Goal: Task Accomplishment & Management: Manage account settings

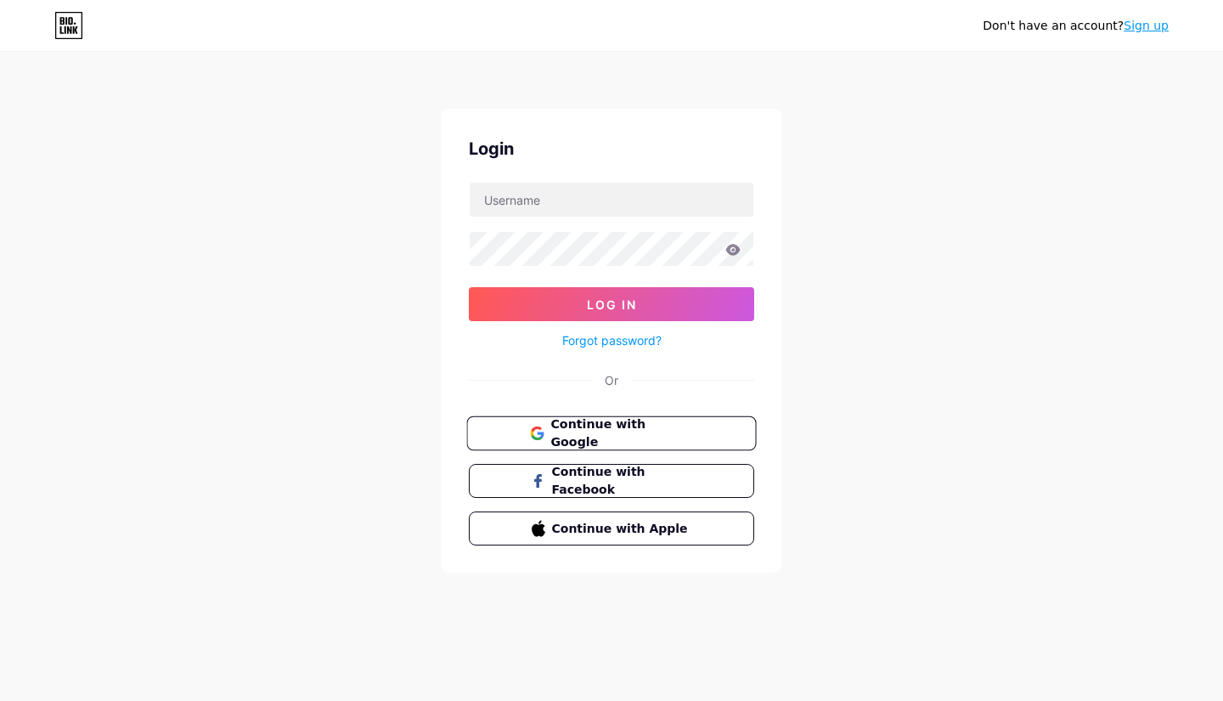
click at [623, 436] on span "Continue with Google" at bounding box center [622, 433] width 142 height 37
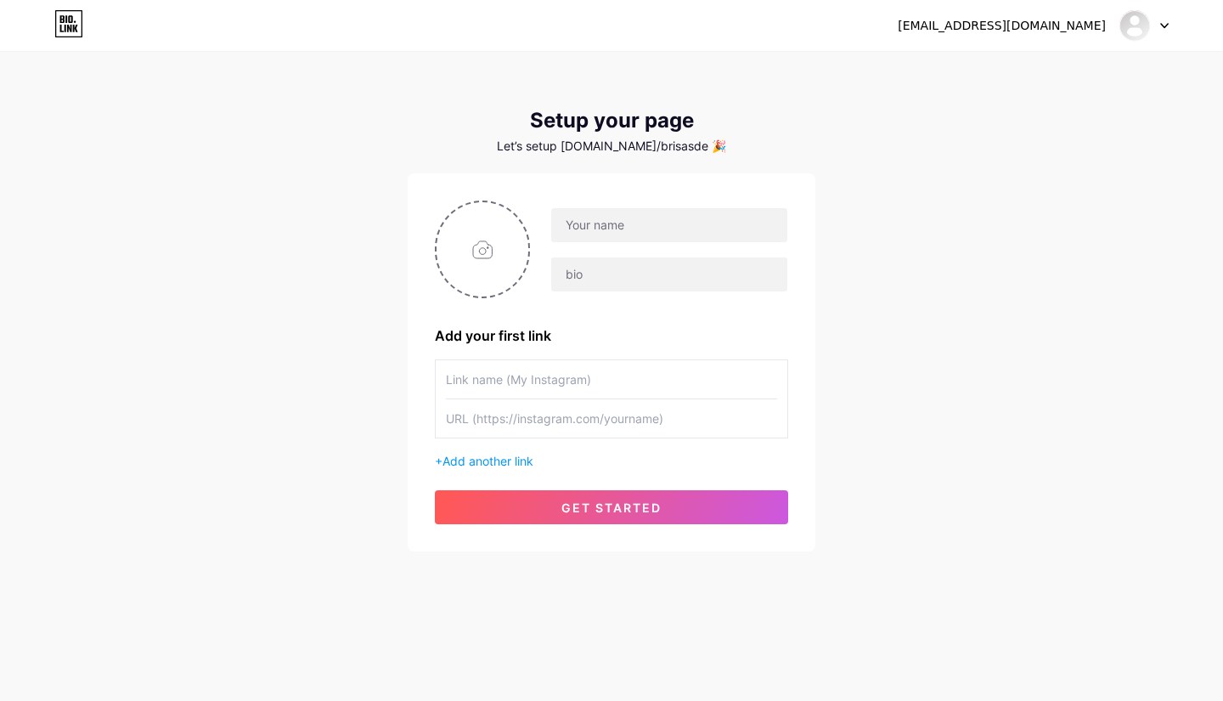
click at [1163, 23] on icon at bounding box center [1164, 26] width 8 height 6
click at [1132, 22] on img at bounding box center [1134, 25] width 27 height 27
click at [491, 252] on input "file" at bounding box center [483, 249] width 92 height 94
type input "C:\fakepath\logo brisas.png"
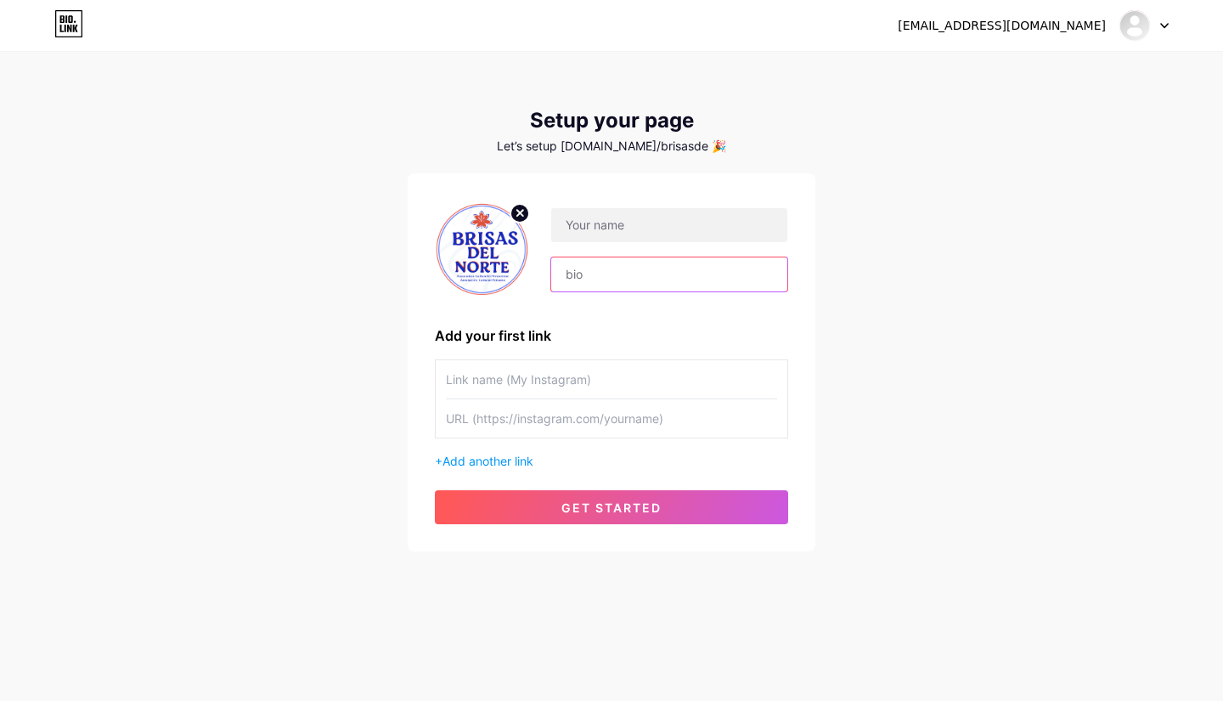
click at [575, 275] on input "text" at bounding box center [669, 274] width 236 height 34
click at [596, 275] on input "text" at bounding box center [669, 274] width 236 height 34
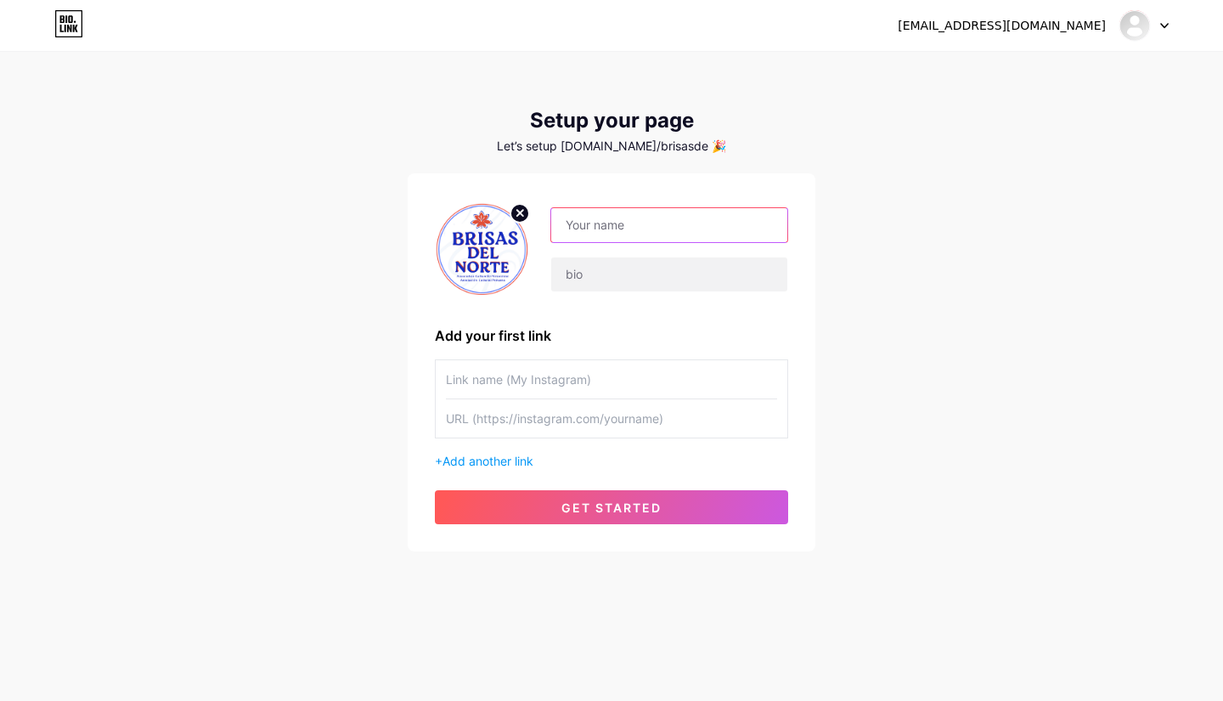
click at [612, 226] on input "text" at bounding box center [669, 225] width 236 height 34
click at [598, 233] on input "text" at bounding box center [669, 225] width 236 height 34
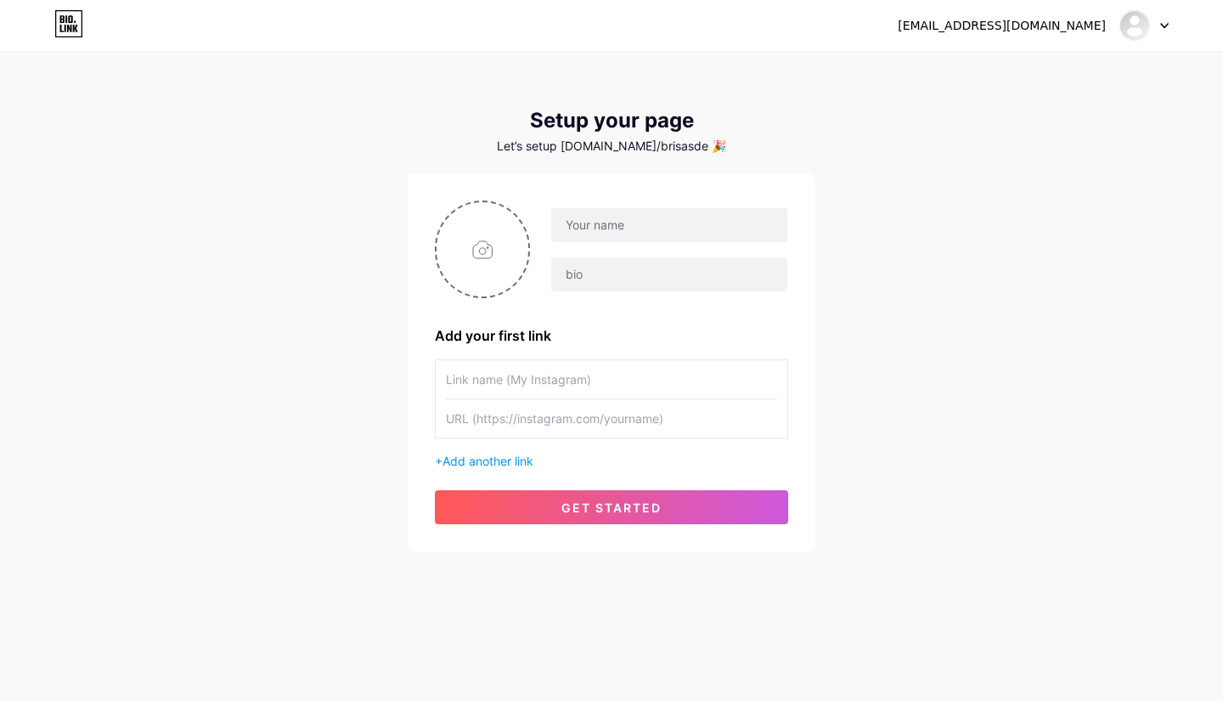
click at [1159, 26] on div at bounding box center [1144, 25] width 49 height 31
click at [1050, 34] on div "info@brisasdelnorte.ca" at bounding box center [1033, 25] width 271 height 31
click at [1039, 24] on div "info@brisasdelnorte.ca" at bounding box center [1002, 26] width 208 height 18
click at [1018, 61] on link "Dashboard" at bounding box center [1062, 70] width 211 height 46
click at [1167, 26] on icon at bounding box center [1164, 26] width 8 height 6
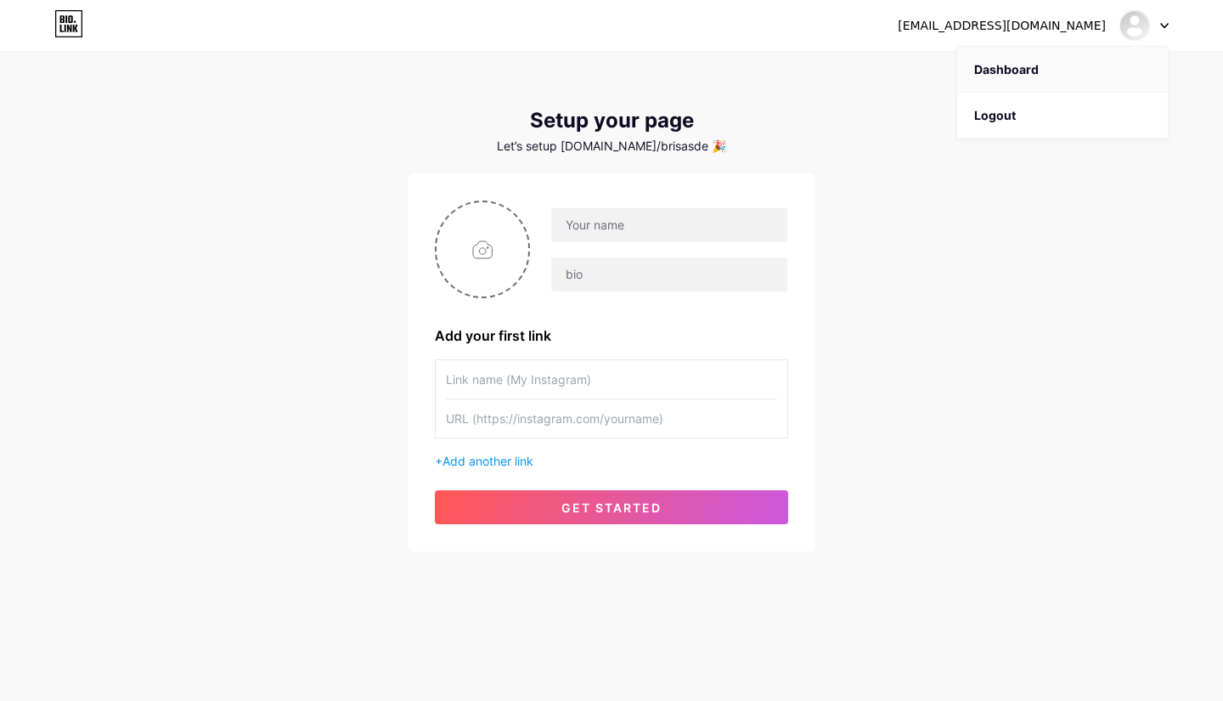
click at [1024, 68] on link "Dashboard" at bounding box center [1062, 70] width 211 height 46
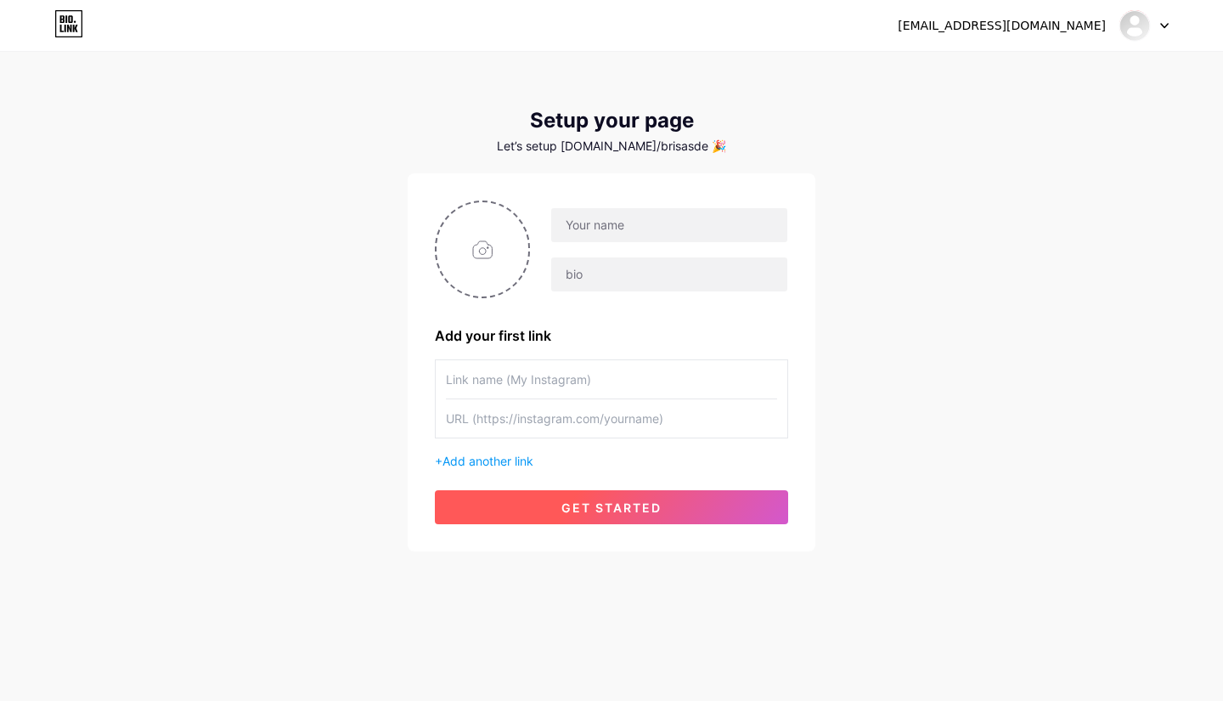
click at [562, 513] on span "get started" at bounding box center [612, 507] width 100 height 14
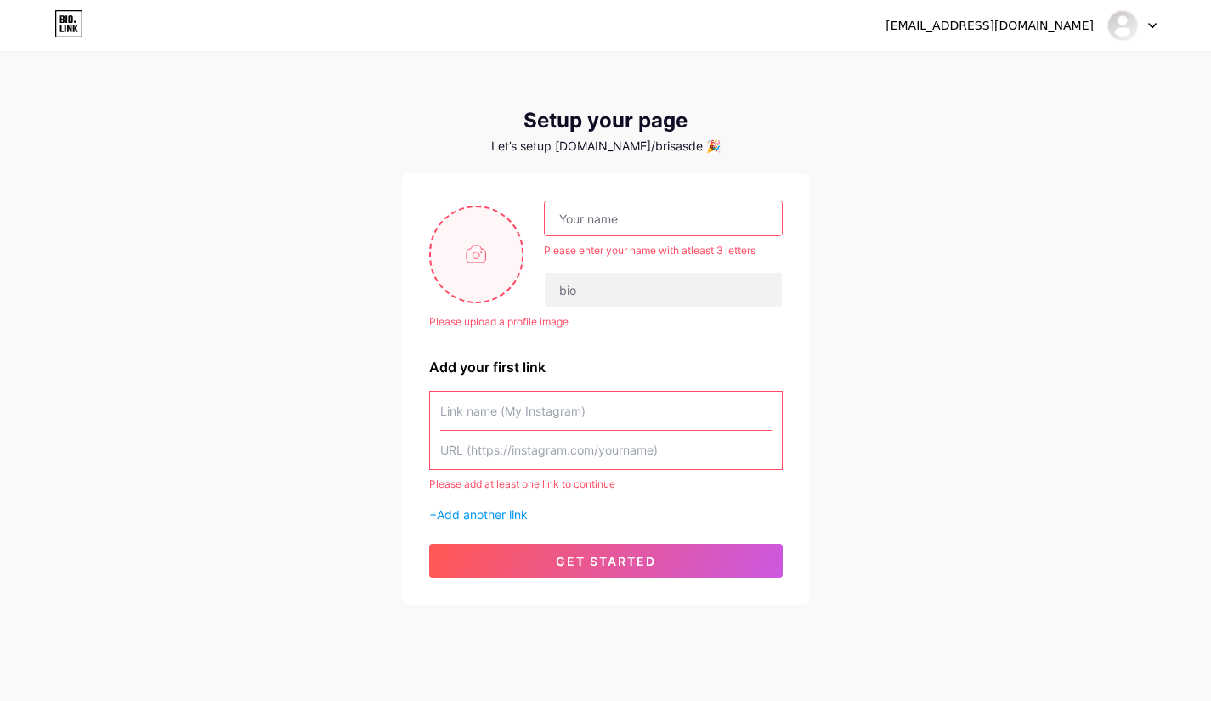
click at [482, 264] on input "file" at bounding box center [477, 254] width 92 height 94
type input "C:\fakepath\logo brisas.png"
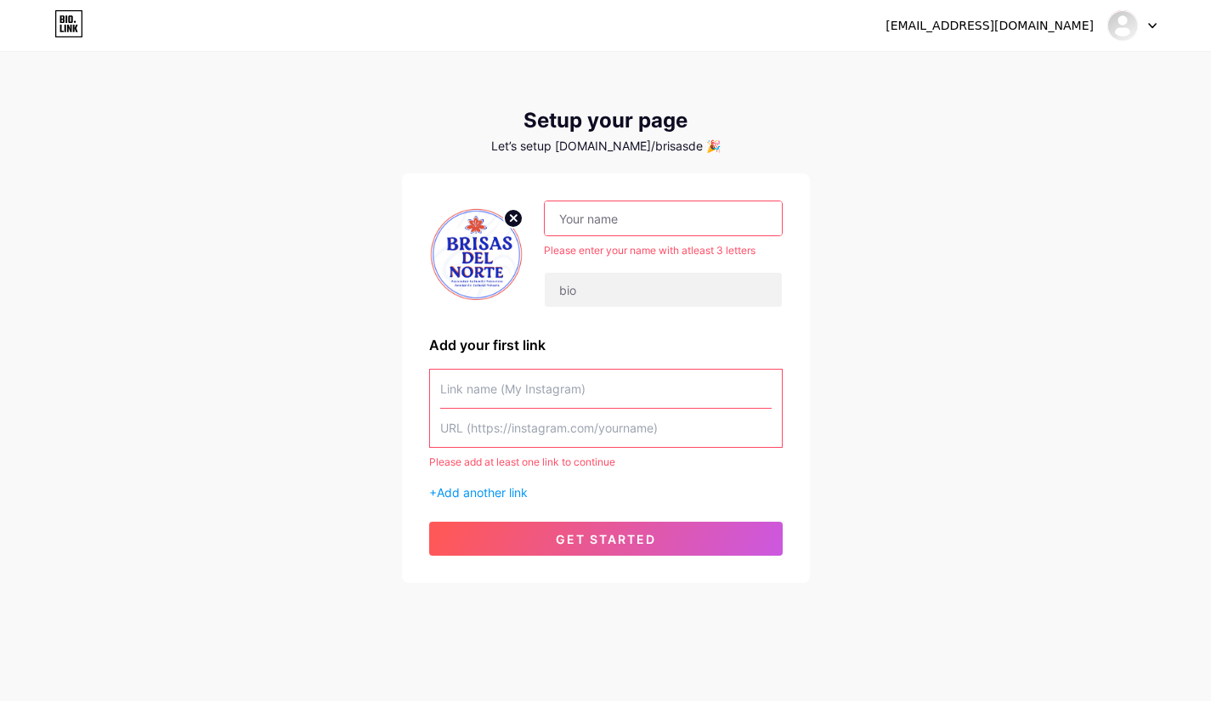
click at [576, 220] on input "text" at bounding box center [663, 218] width 236 height 34
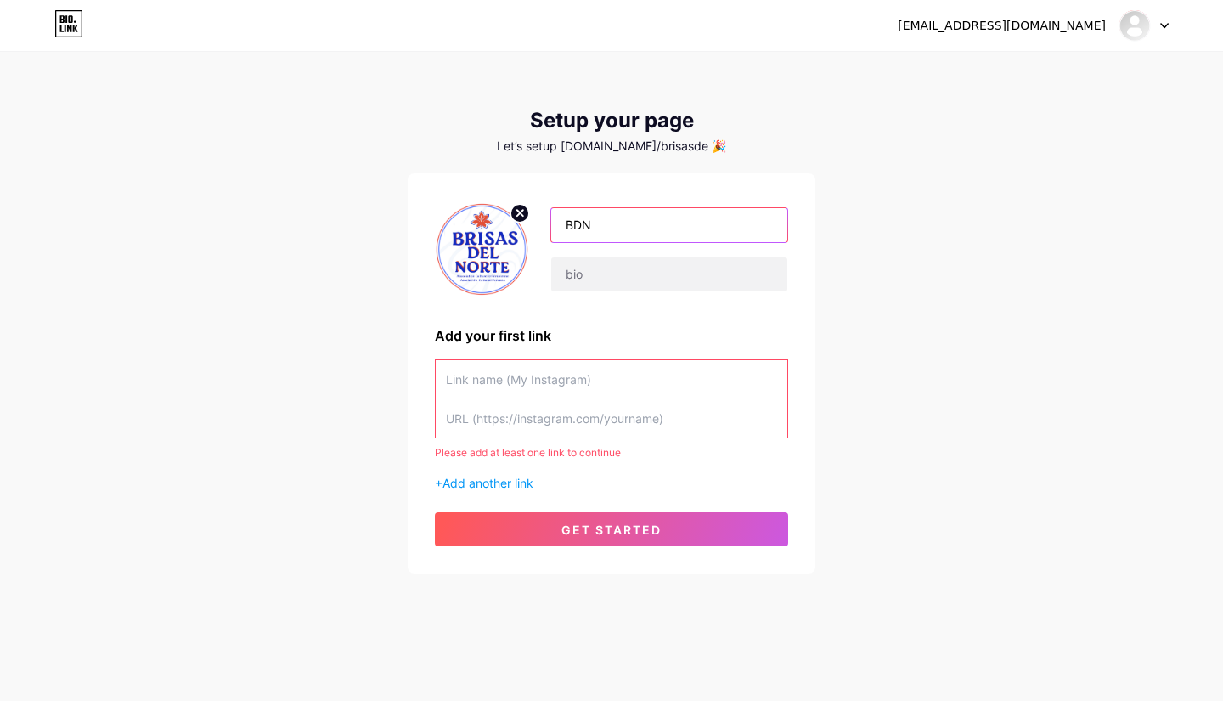
type input "BDN"
click at [549, 381] on input "text" at bounding box center [611, 379] width 331 height 38
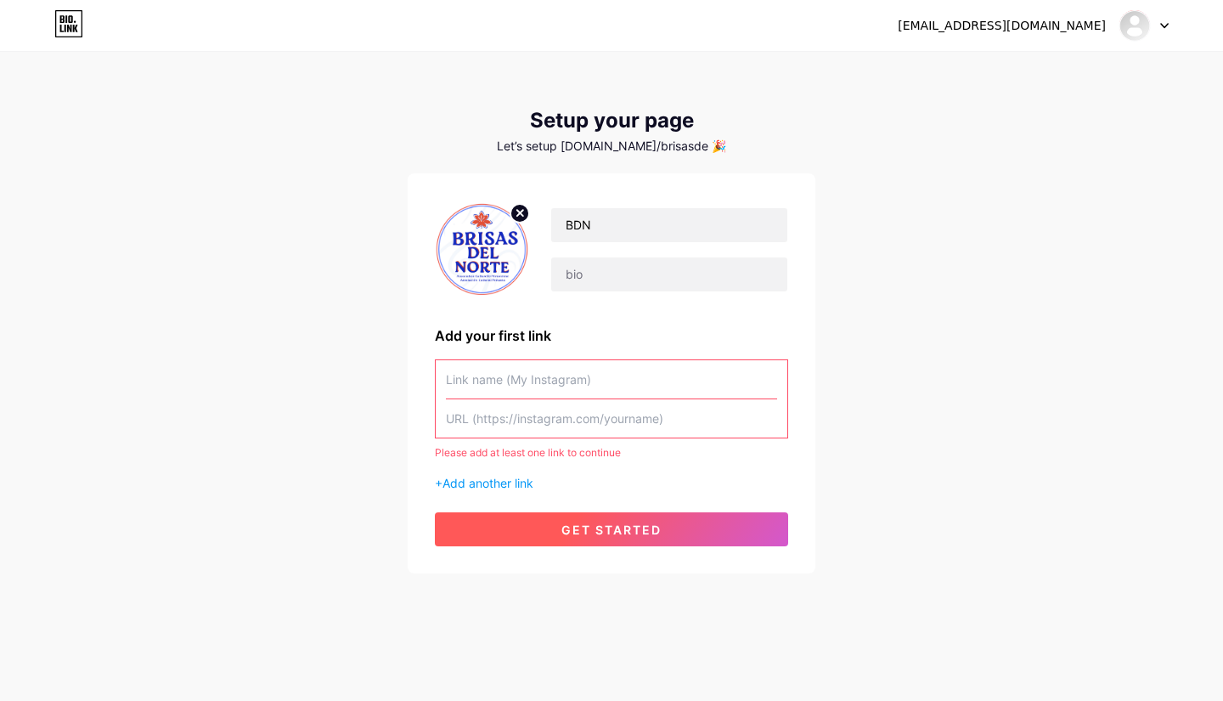
click at [535, 519] on button "get started" at bounding box center [611, 529] width 353 height 34
click at [607, 536] on button "get started" at bounding box center [611, 529] width 353 height 34
click at [545, 382] on input "text" at bounding box center [611, 379] width 331 height 38
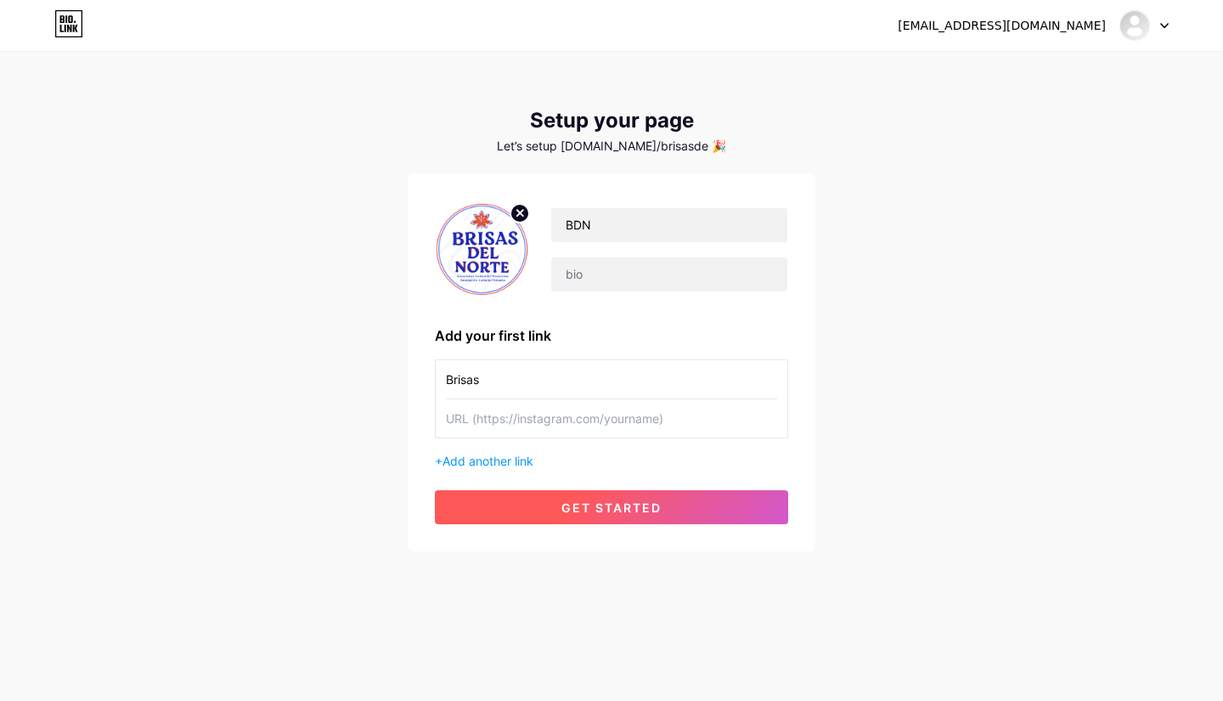
type input "Brisas"
click at [576, 499] on button "get started" at bounding box center [611, 507] width 353 height 34
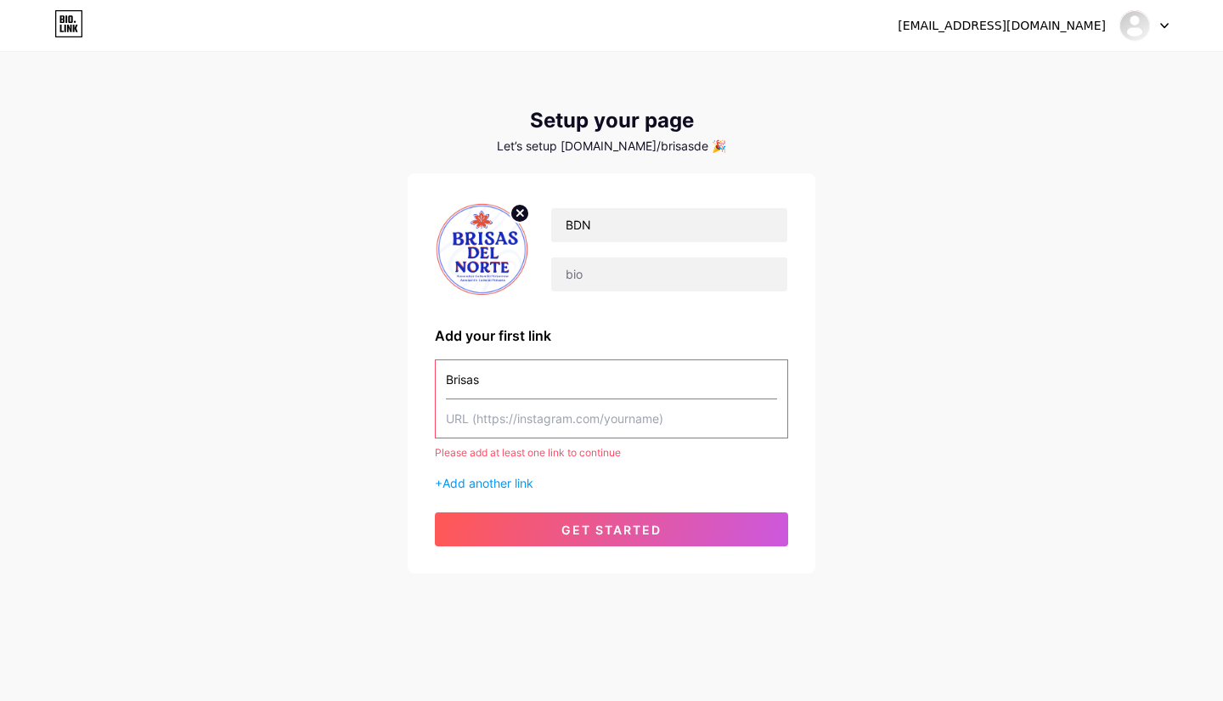
click at [525, 380] on input "Brisas" at bounding box center [611, 379] width 331 height 38
click at [492, 482] on span "Add another link" at bounding box center [488, 483] width 91 height 14
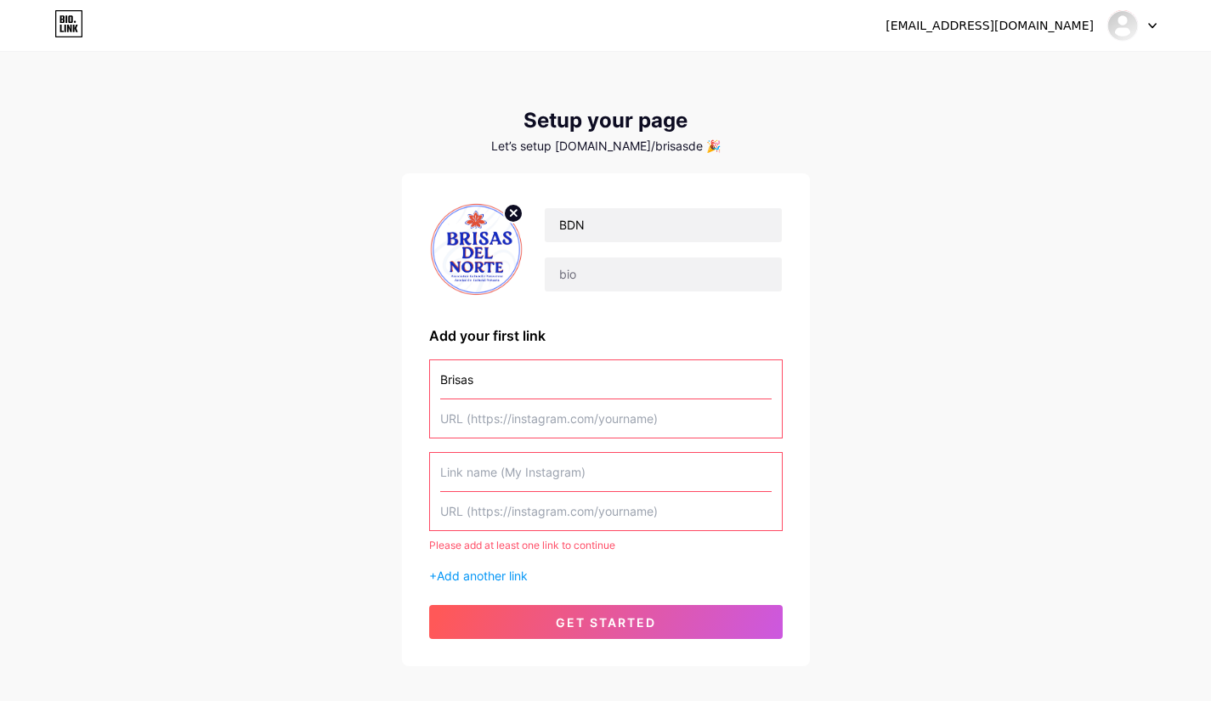
click at [515, 423] on input "text" at bounding box center [605, 418] width 331 height 38
paste input "https://www.facebook.com/leticia.sanchezperea.33/about_overview?locale=fr_CA"
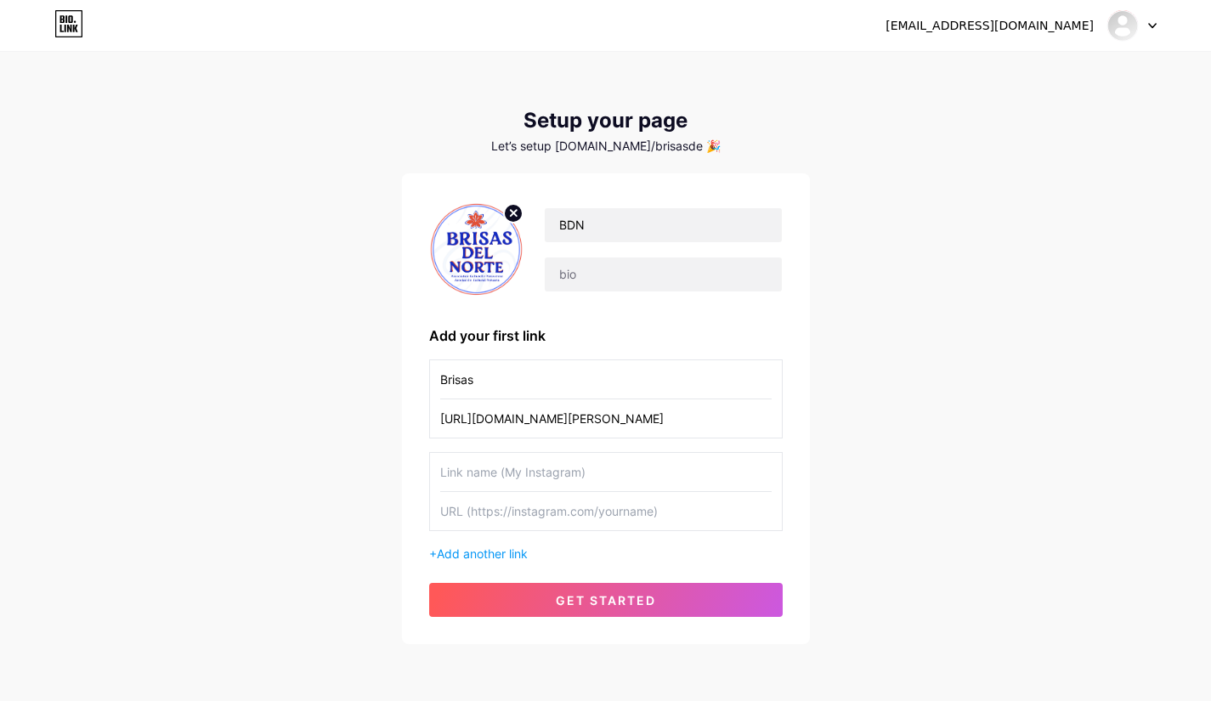
scroll to position [0, 128]
click at [486, 417] on input "https://www.facebook.com/leticia.sanchezperea.33/about_overview?locale=fr_CA" at bounding box center [605, 418] width 331 height 38
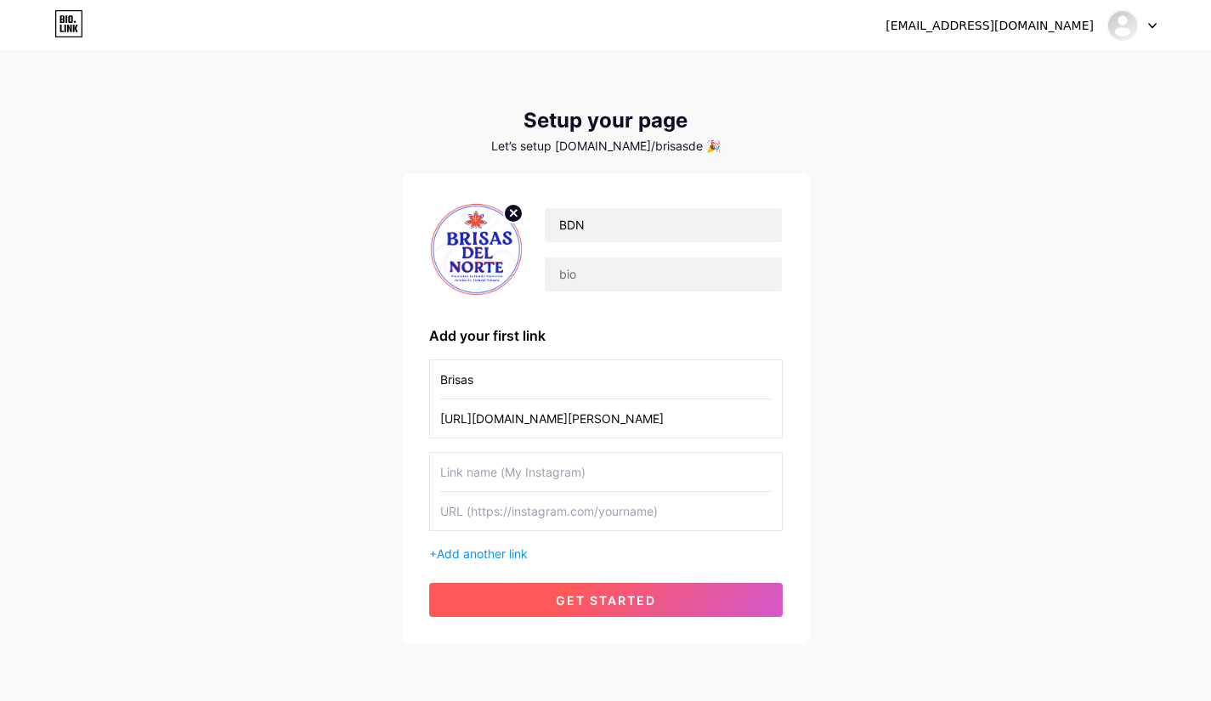
type input "https://www.facebook.com/leticia.sanchezperea.33/about_overview?locale=fr_CA"
click at [585, 602] on span "get started" at bounding box center [606, 600] width 100 height 14
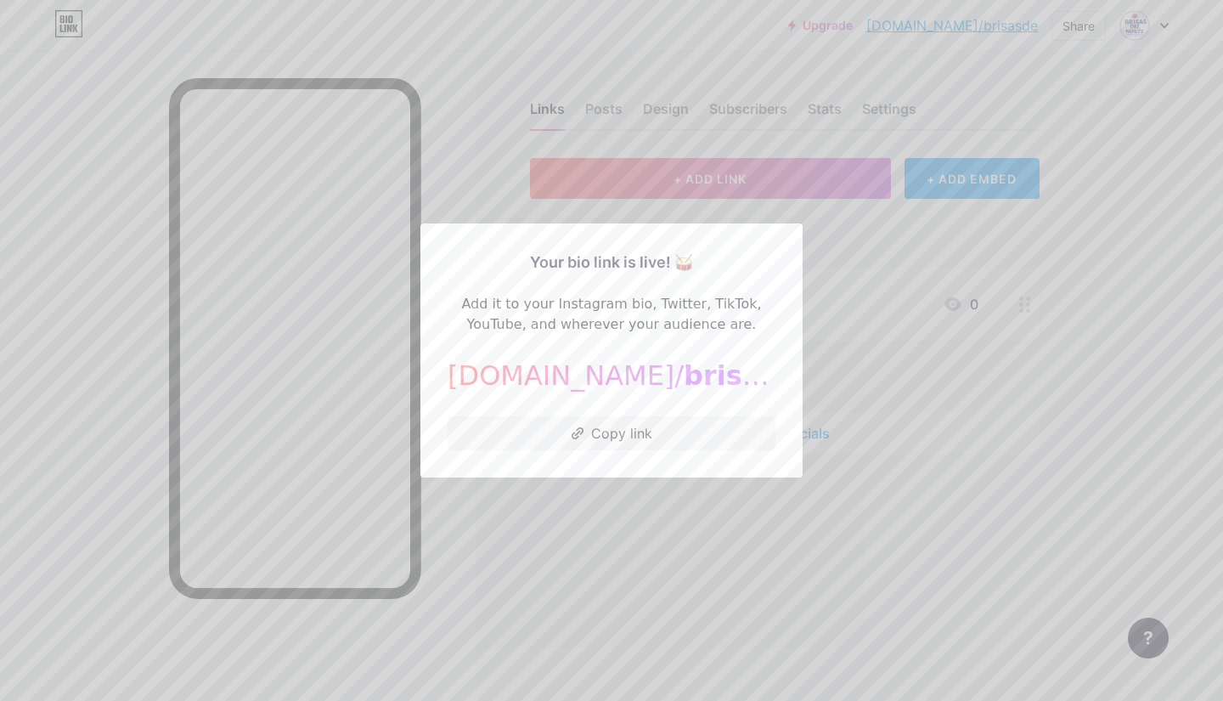
click at [1155, 31] on div at bounding box center [611, 350] width 1223 height 701
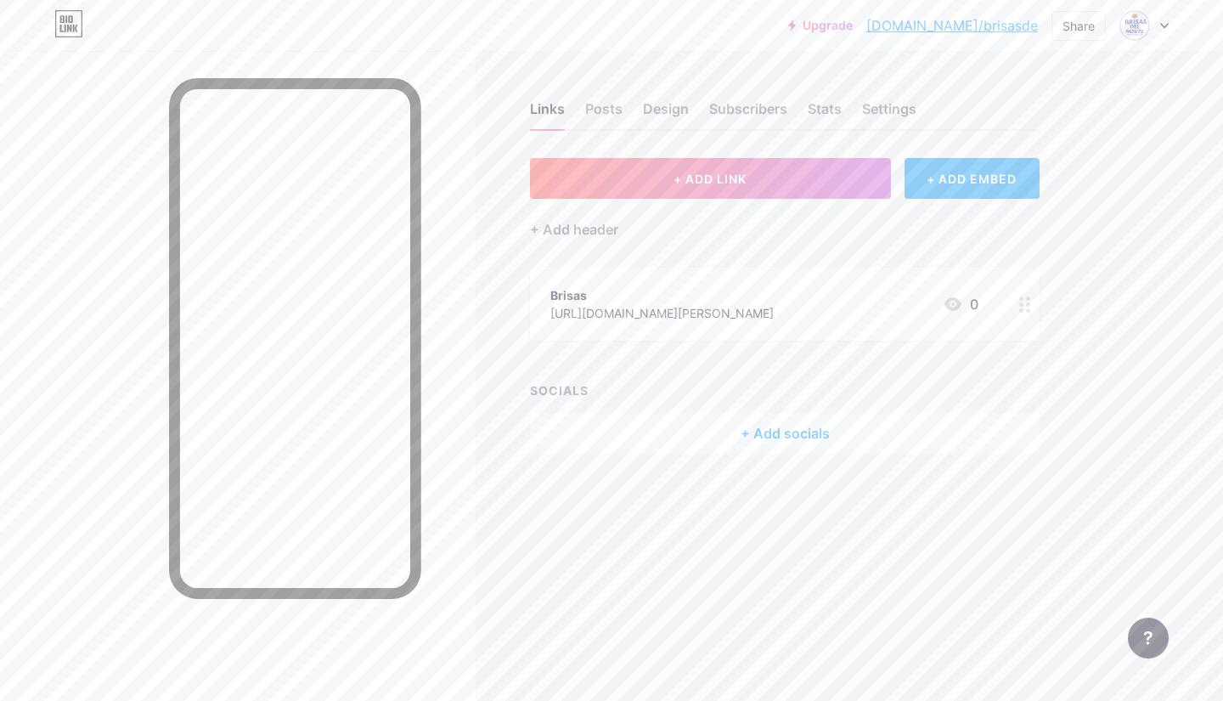
click at [1155, 26] on div at bounding box center [1144, 25] width 49 height 31
click at [1042, 195] on link "Account settings" at bounding box center [1062, 193] width 211 height 46
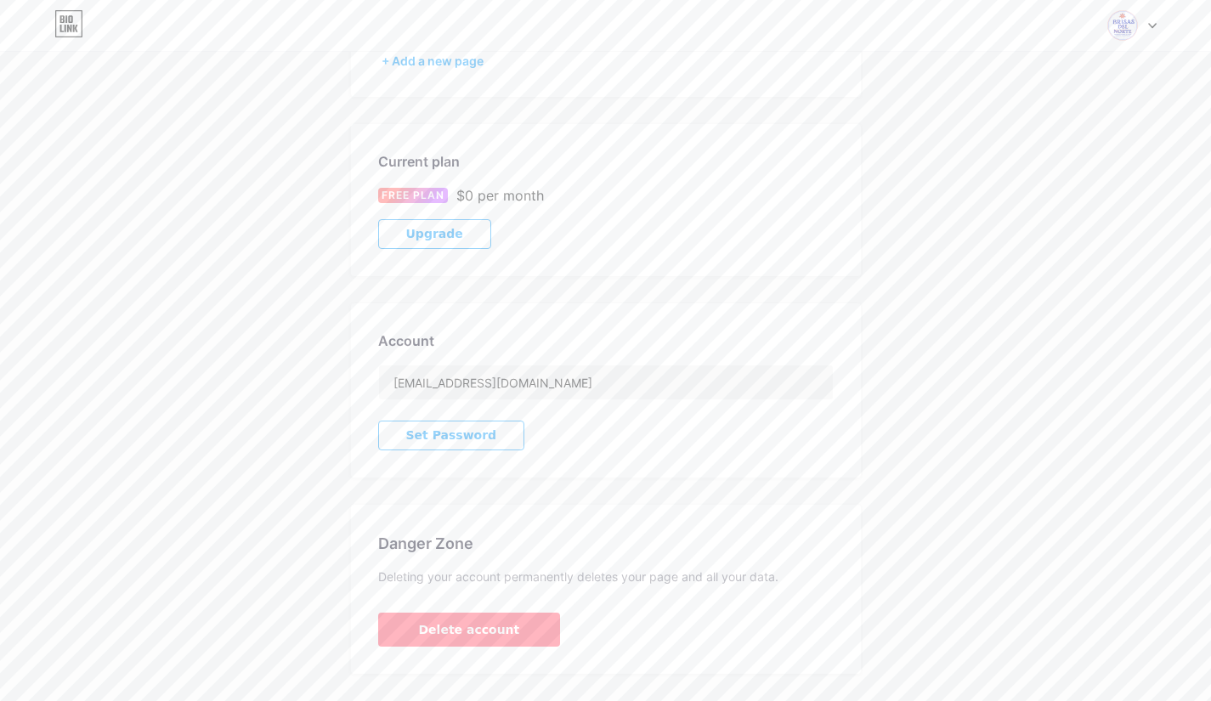
scroll to position [249, 0]
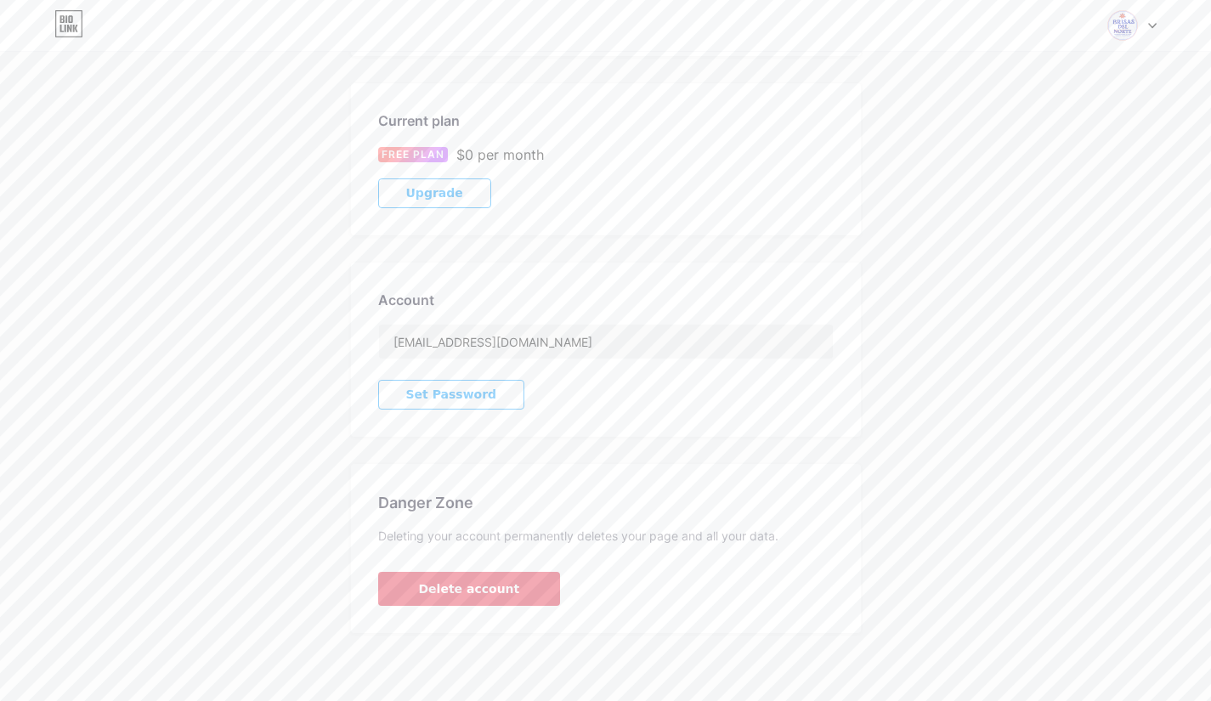
click at [476, 589] on span "Delete account" at bounding box center [469, 589] width 101 height 18
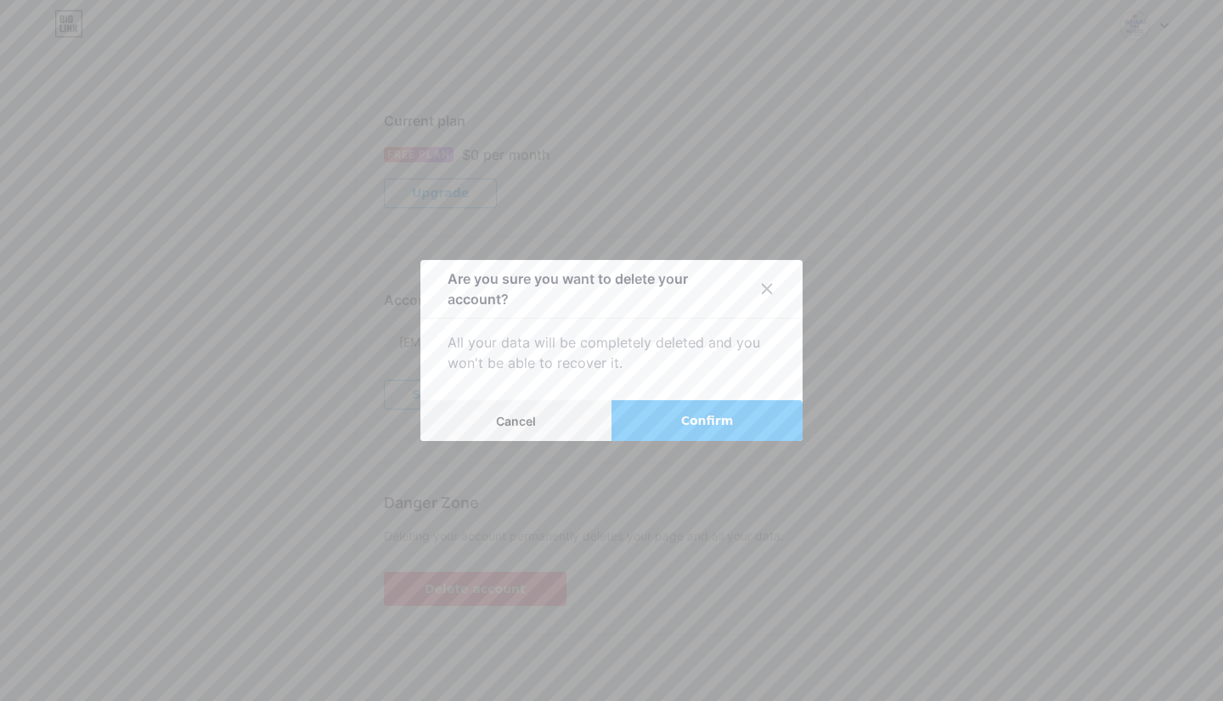
click at [703, 419] on span "Confirm" at bounding box center [707, 421] width 53 height 18
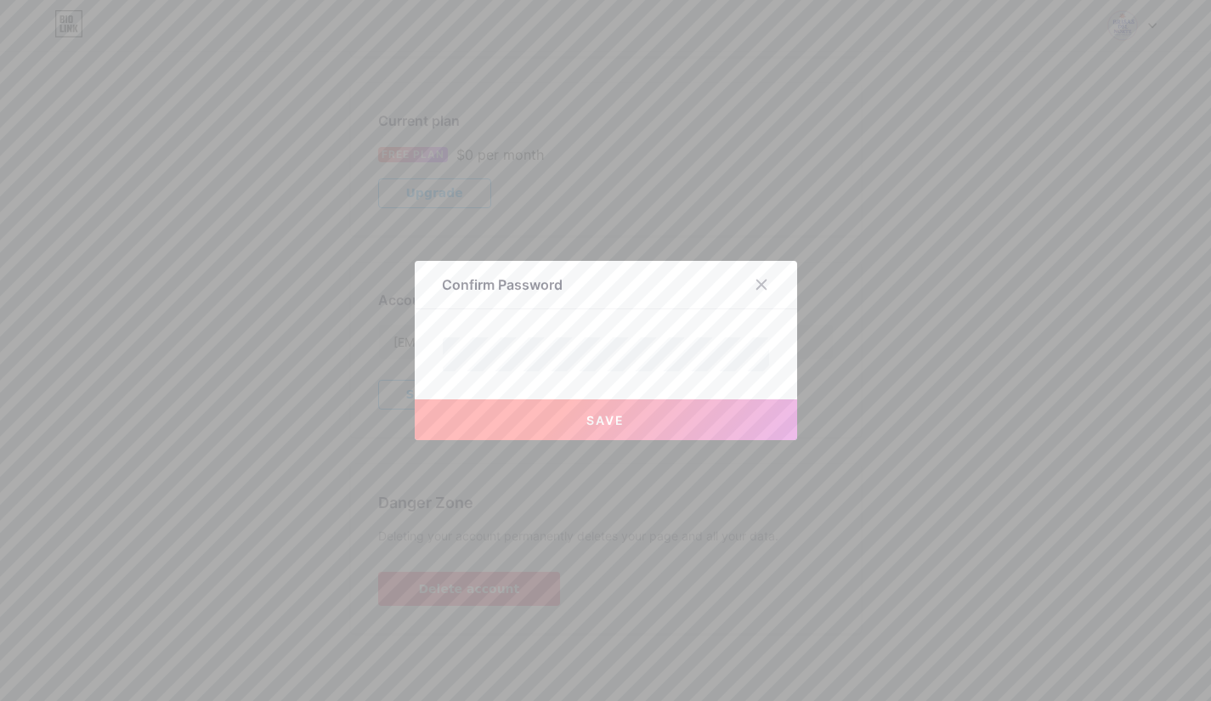
click at [594, 415] on span "Save" at bounding box center [605, 420] width 38 height 14
click at [608, 417] on span "Save" at bounding box center [605, 420] width 38 height 14
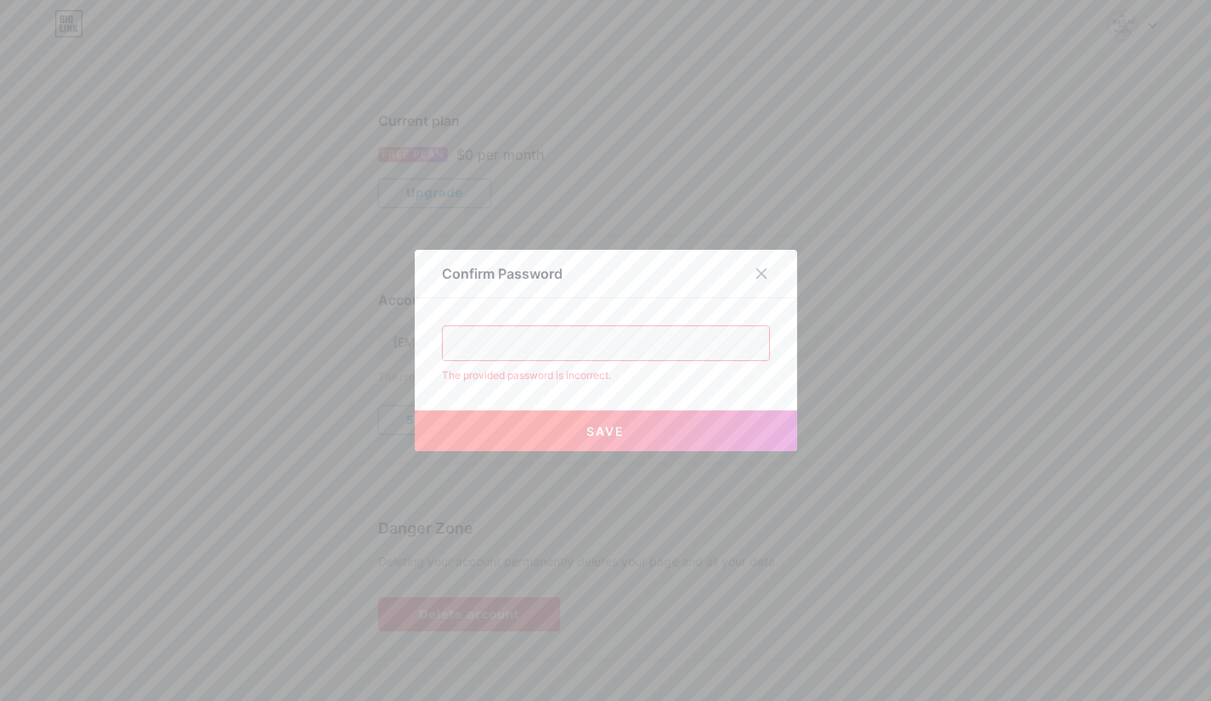
click at [444, 353] on div "Confirm Password The provided password is incorrect. Save" at bounding box center [606, 350] width 382 height 201
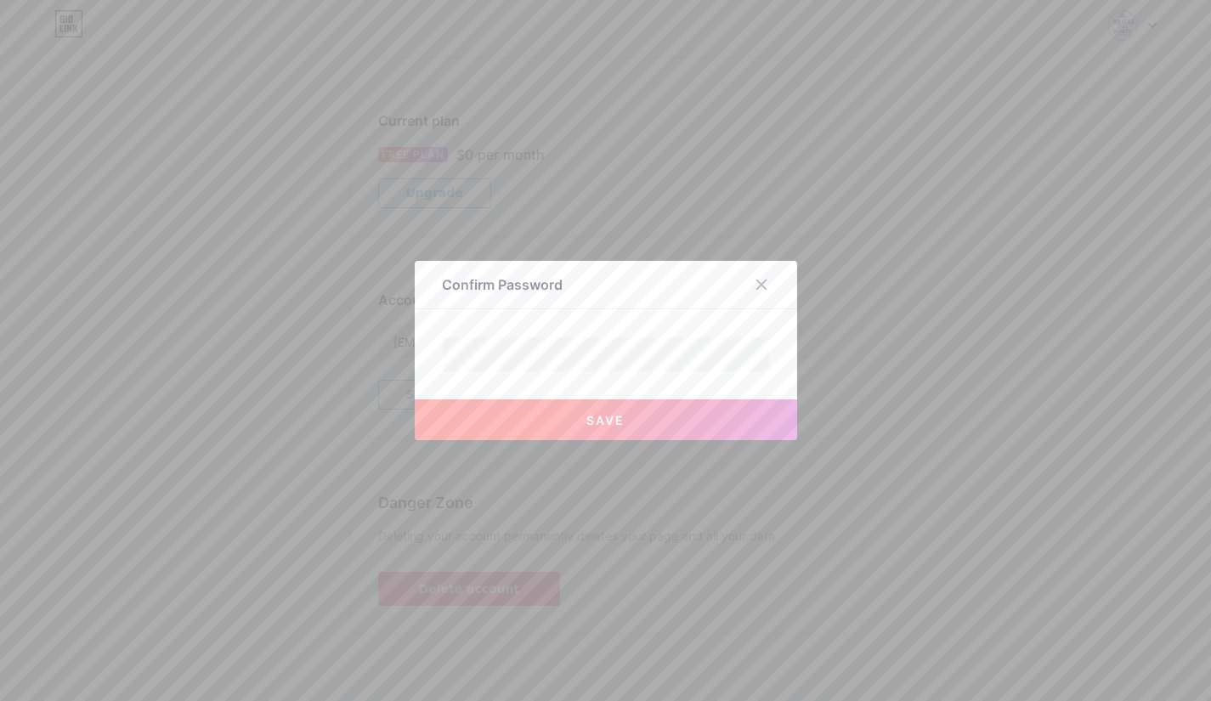
click at [582, 420] on button "Save" at bounding box center [606, 419] width 382 height 41
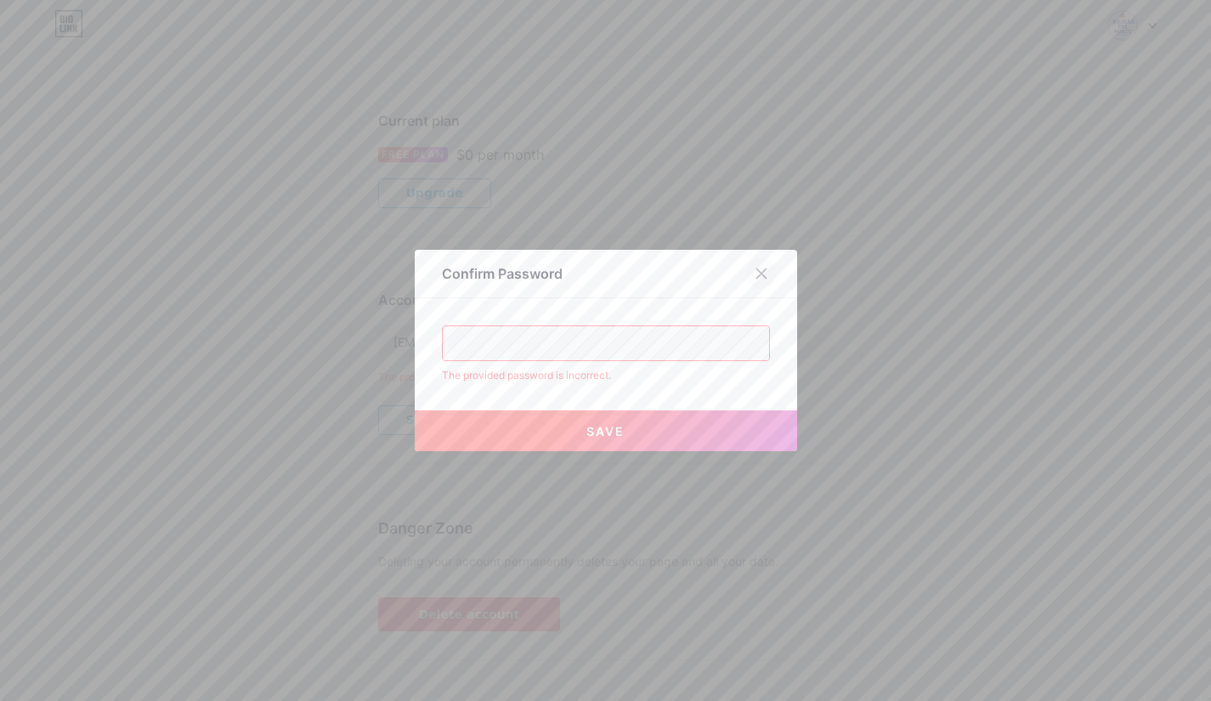
click at [762, 272] on icon at bounding box center [761, 274] width 14 height 14
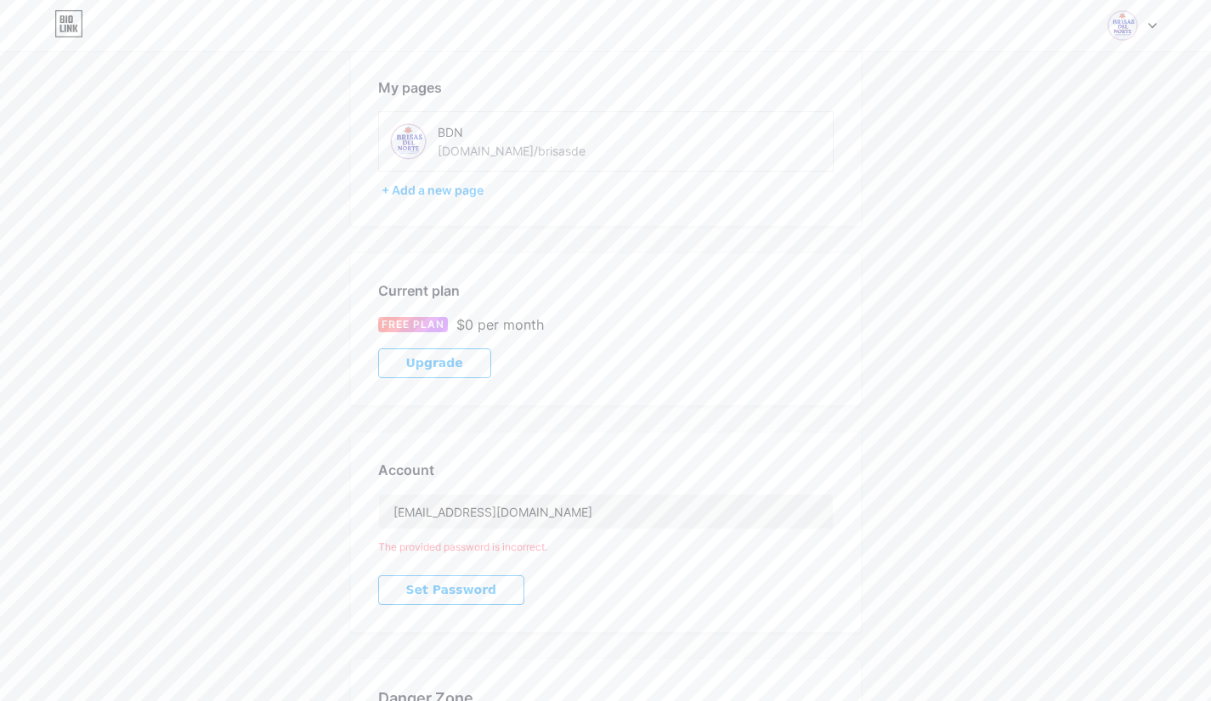
scroll to position [0, 0]
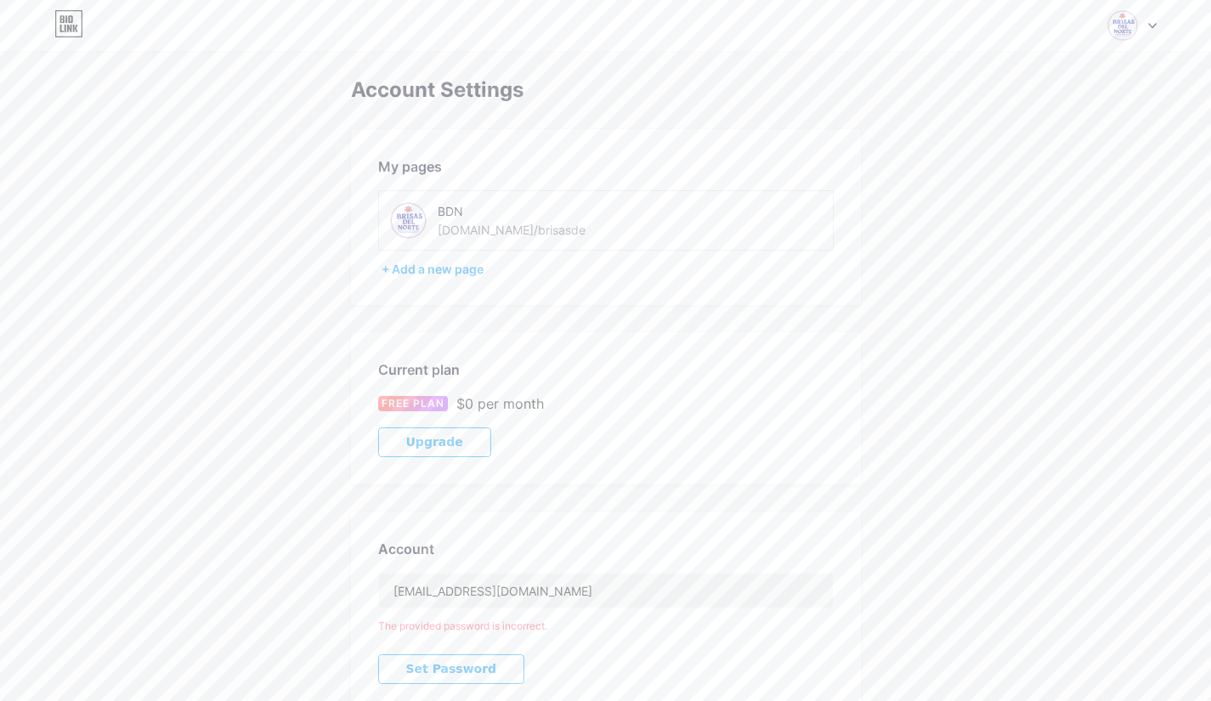
click at [947, 424] on div "Account Settings My pages BDN bio.link/brisasde + Add a new page Current plan F…" at bounding box center [605, 492] width 1211 height 829
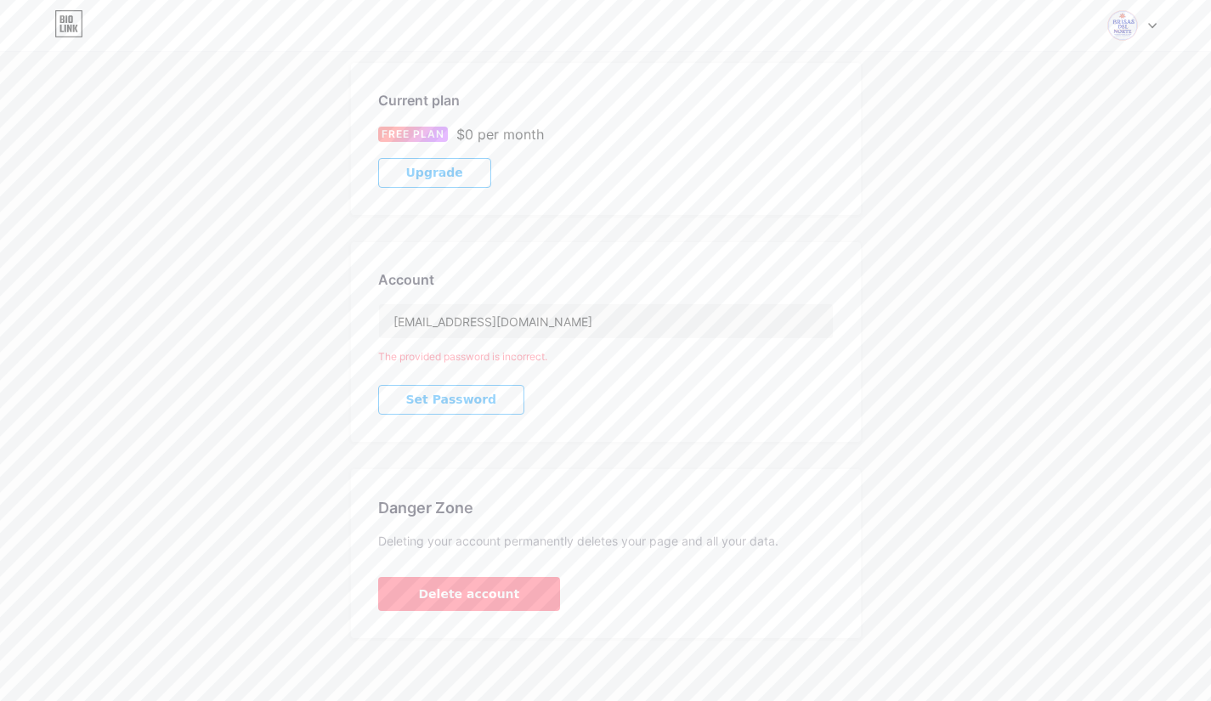
scroll to position [274, 0]
click at [453, 397] on span "Set Password" at bounding box center [451, 394] width 91 height 14
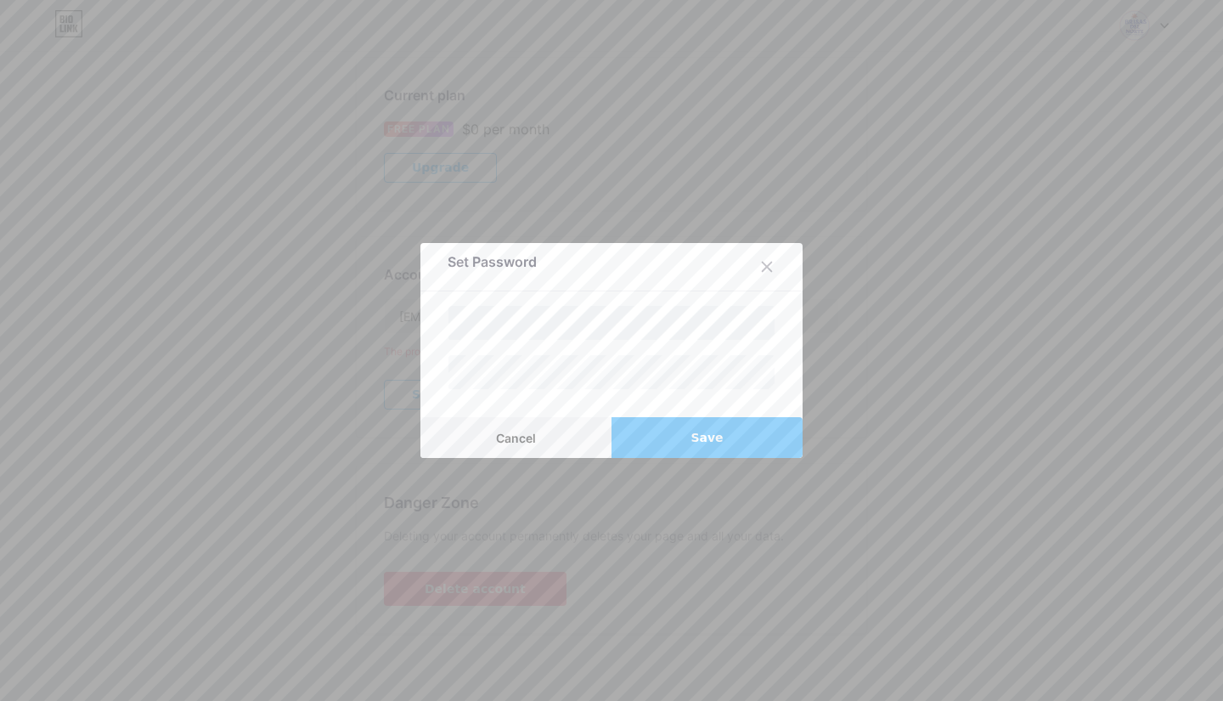
click at [659, 437] on button "Save" at bounding box center [707, 437] width 191 height 41
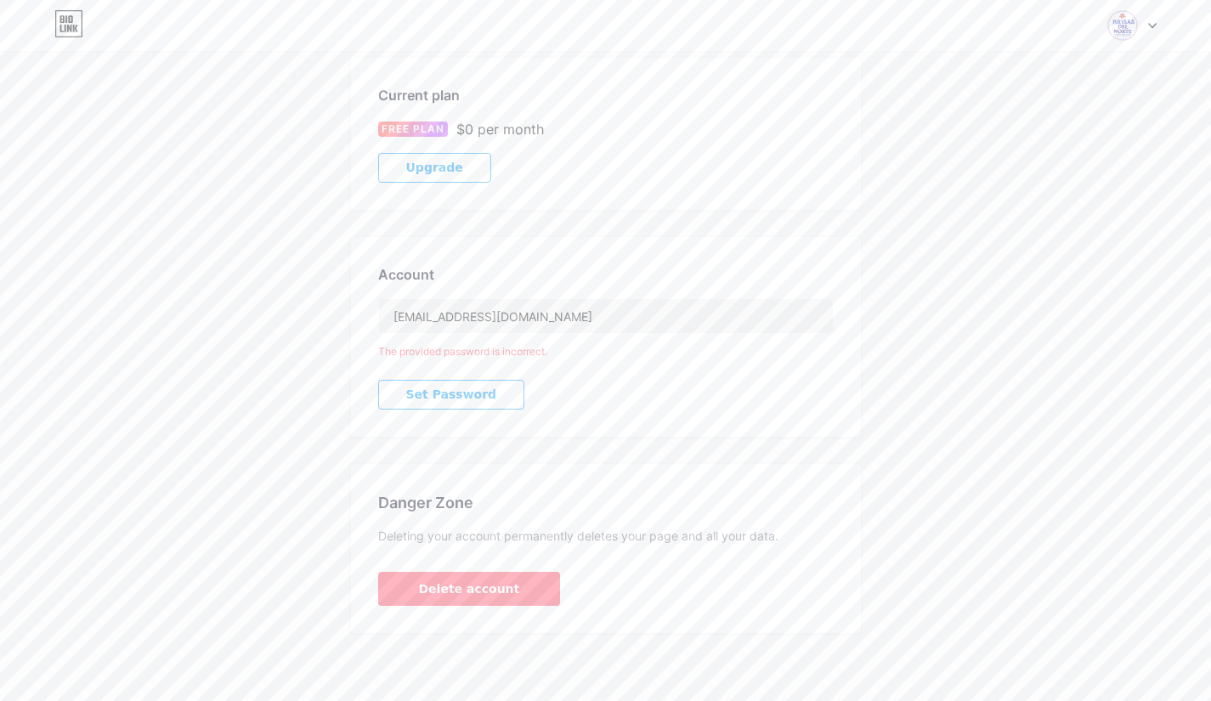
click at [625, 398] on div "Account info@brisasdelnorte.ca The provided password is incorrect. Set Password" at bounding box center [606, 337] width 510 height 200
click at [456, 391] on span "Set Password" at bounding box center [451, 394] width 91 height 14
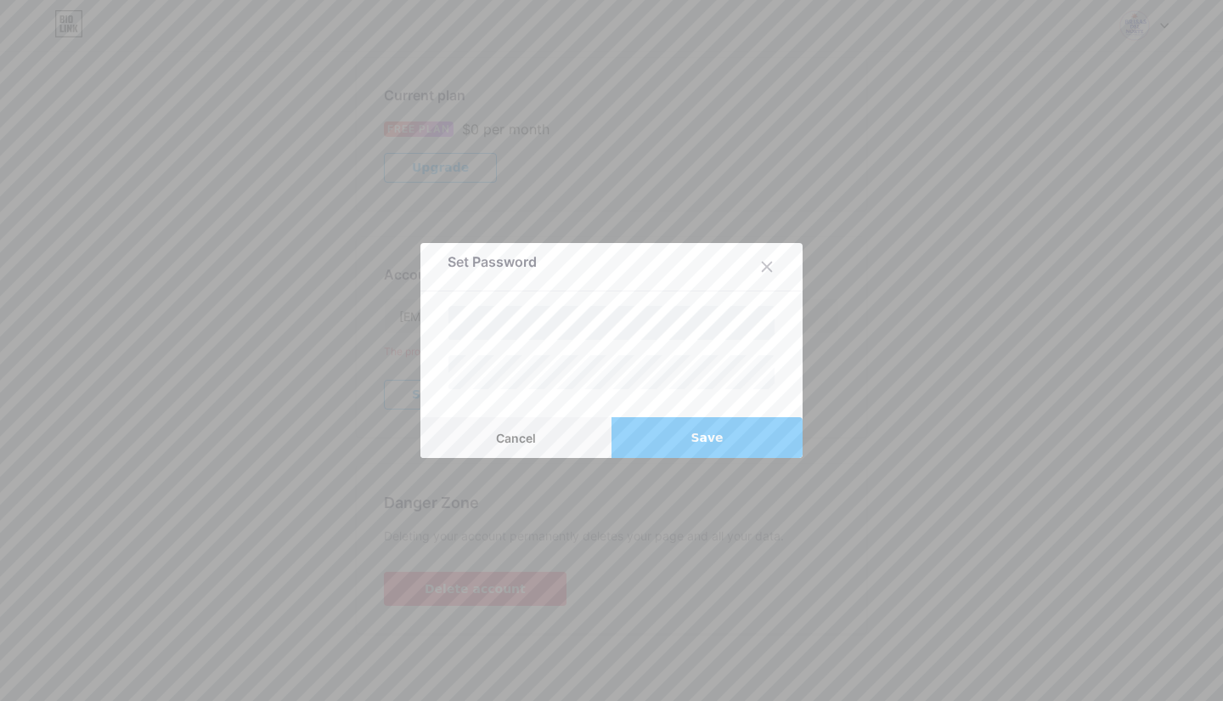
click at [663, 430] on button "Save" at bounding box center [707, 437] width 191 height 41
click at [700, 439] on span "Save" at bounding box center [707, 438] width 32 height 18
click at [763, 264] on icon at bounding box center [767, 267] width 14 height 14
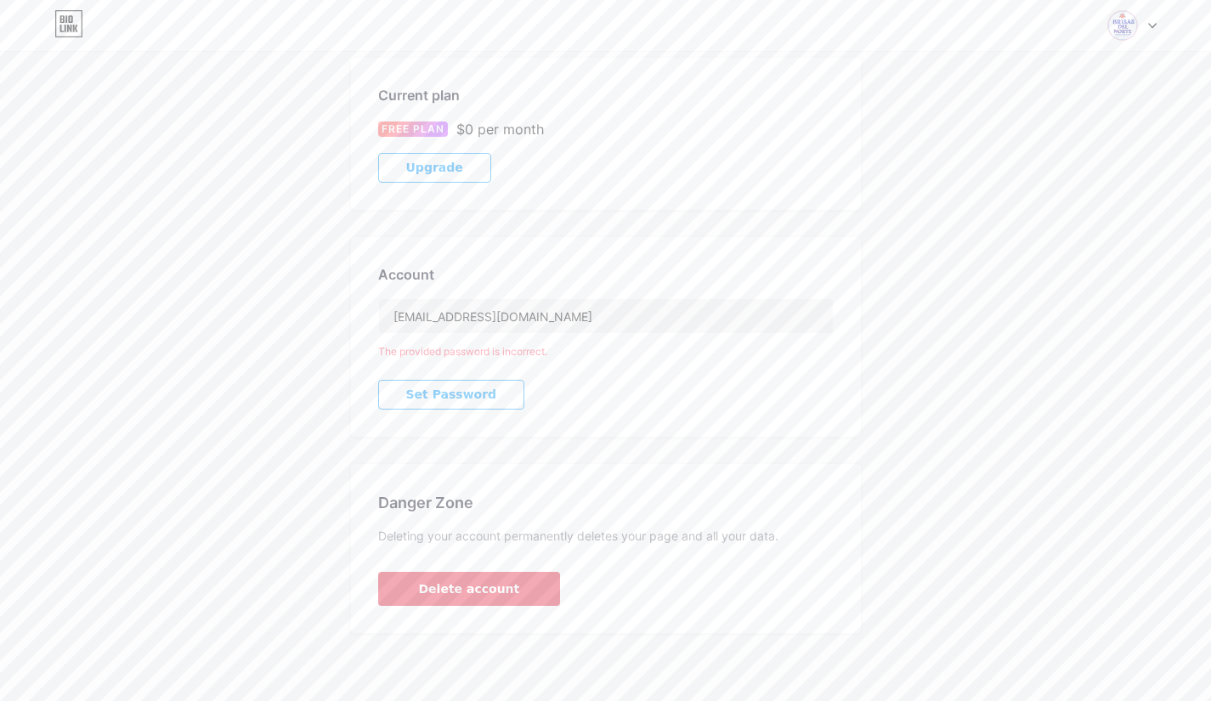
click at [480, 584] on span "Delete account" at bounding box center [469, 589] width 101 height 18
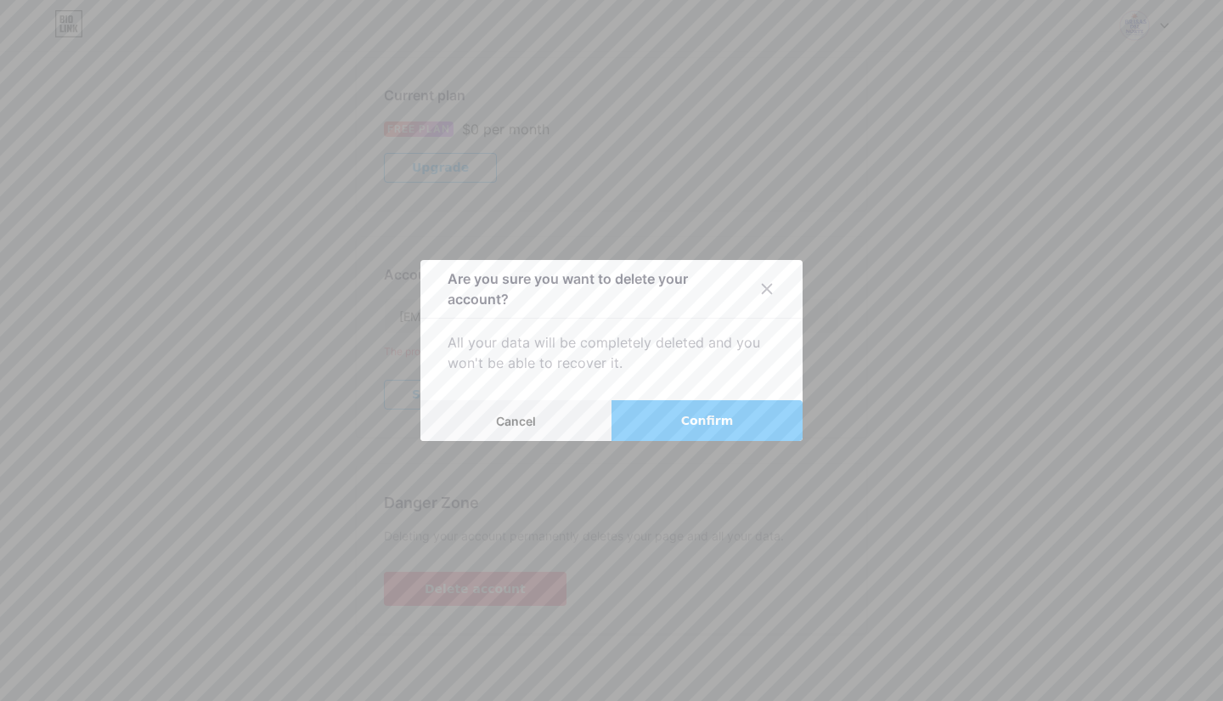
click at [680, 421] on button "Confirm" at bounding box center [707, 420] width 191 height 41
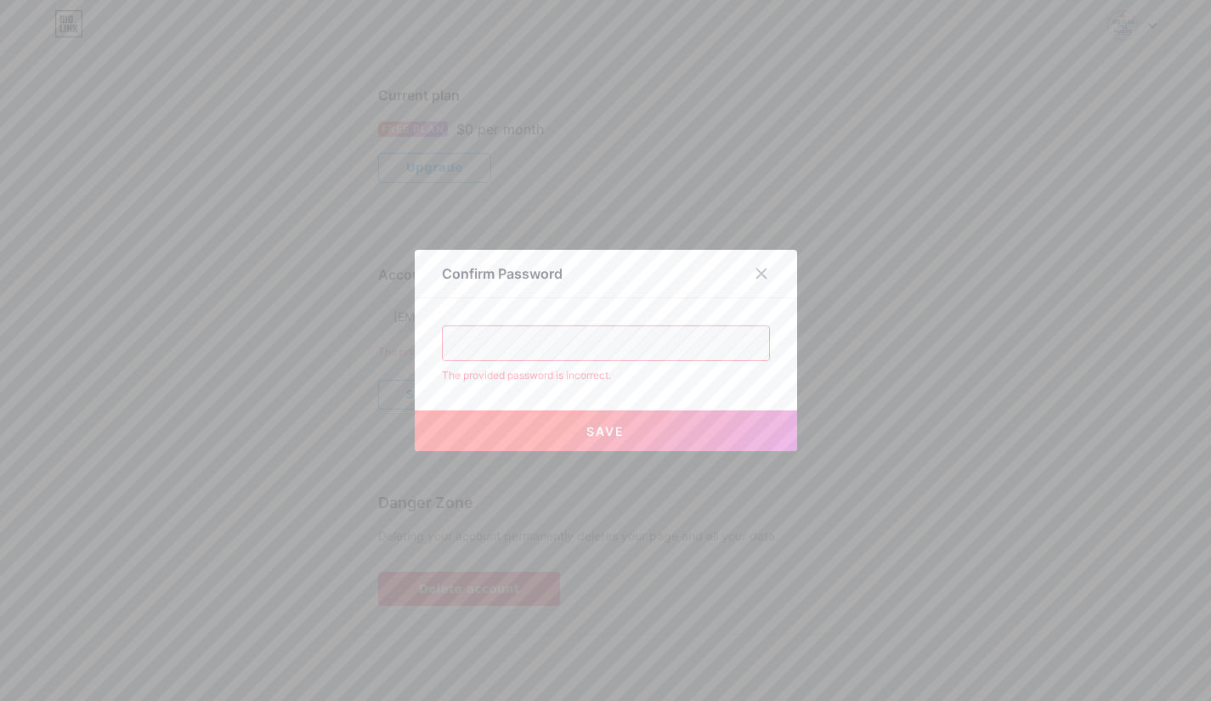
click at [595, 432] on span "Save" at bounding box center [605, 431] width 38 height 14
click at [774, 274] on div at bounding box center [761, 273] width 31 height 31
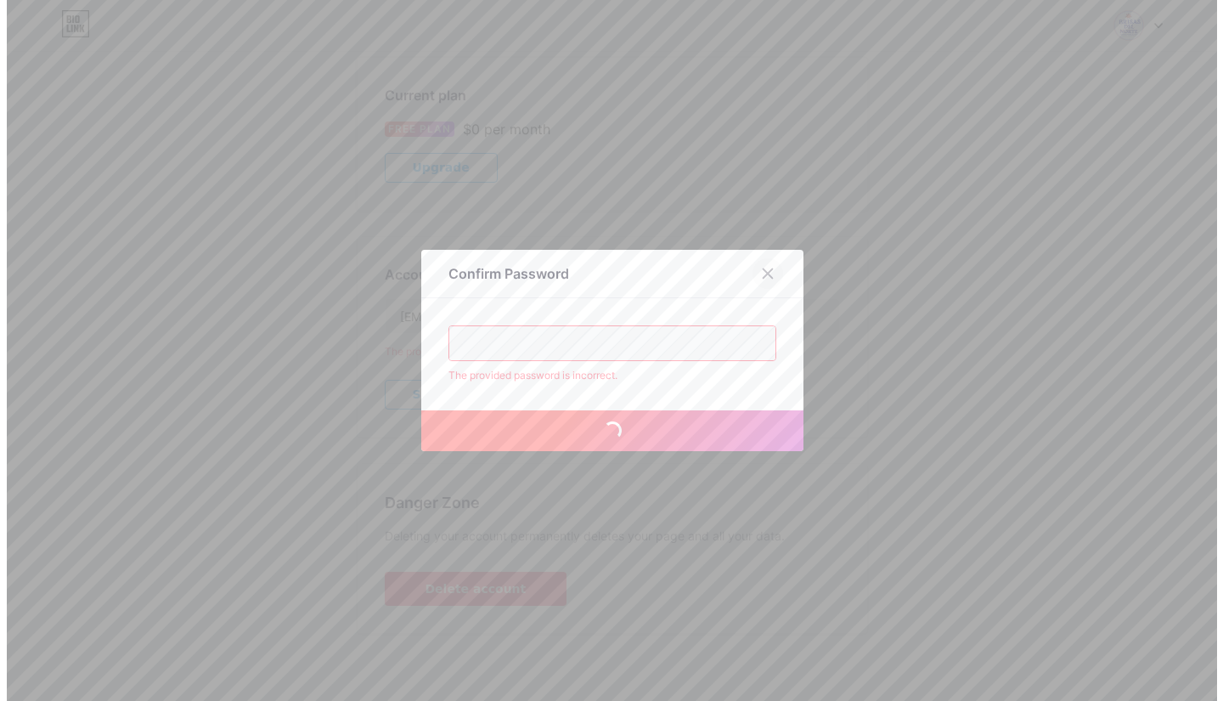
scroll to position [249, 0]
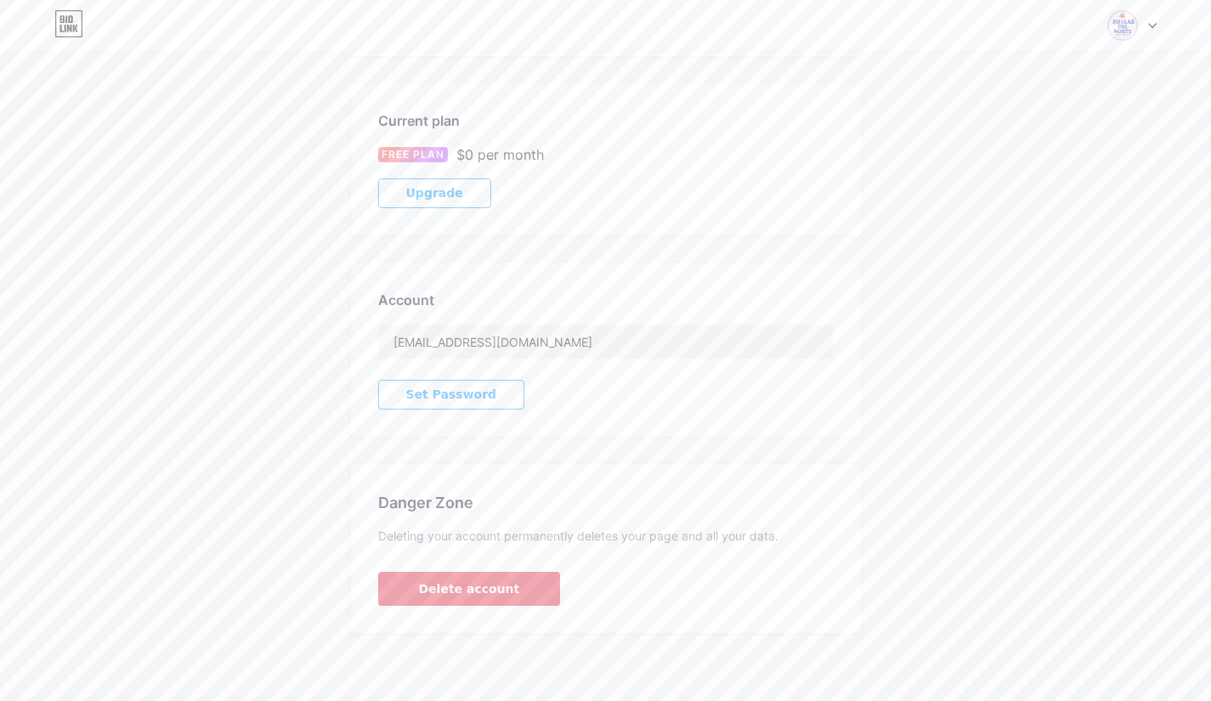
click at [455, 583] on span "Delete account" at bounding box center [469, 589] width 101 height 18
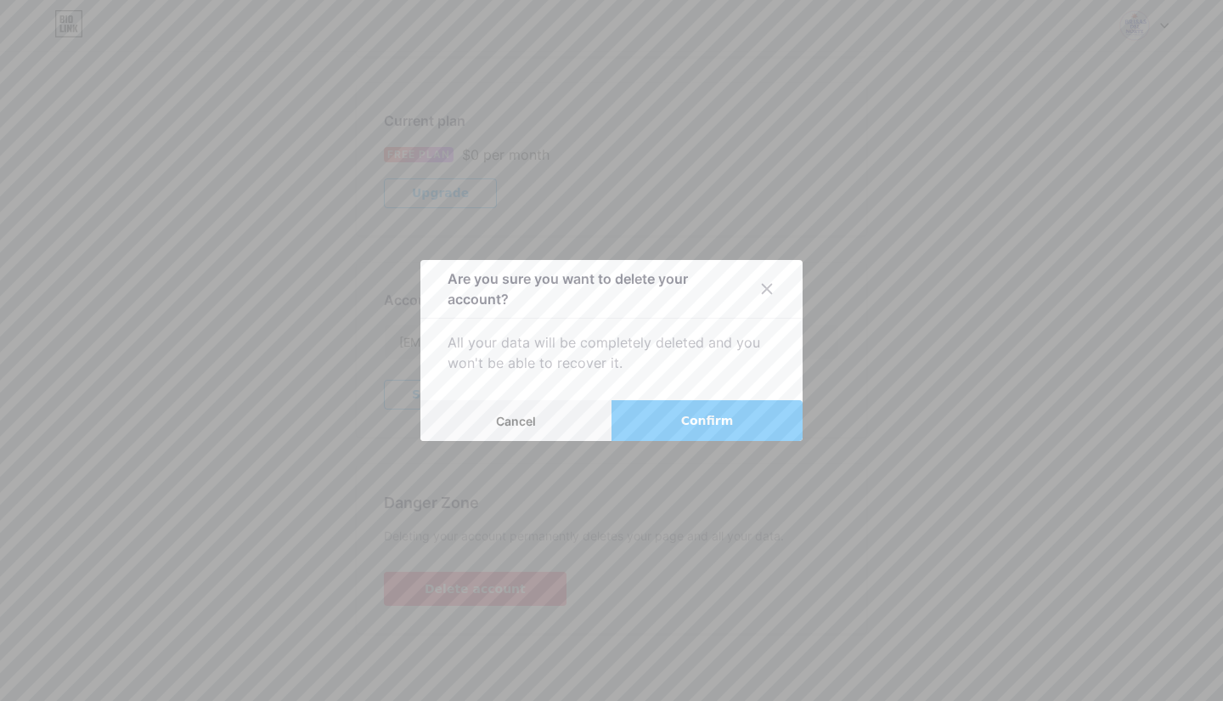
click at [669, 415] on button "Confirm" at bounding box center [707, 420] width 191 height 41
click at [698, 415] on span "Confirm" at bounding box center [707, 421] width 53 height 18
click at [709, 415] on span "Confirm" at bounding box center [707, 421] width 53 height 18
click at [763, 296] on div at bounding box center [767, 289] width 31 height 31
click at [525, 418] on span "Cancel" at bounding box center [516, 421] width 40 height 14
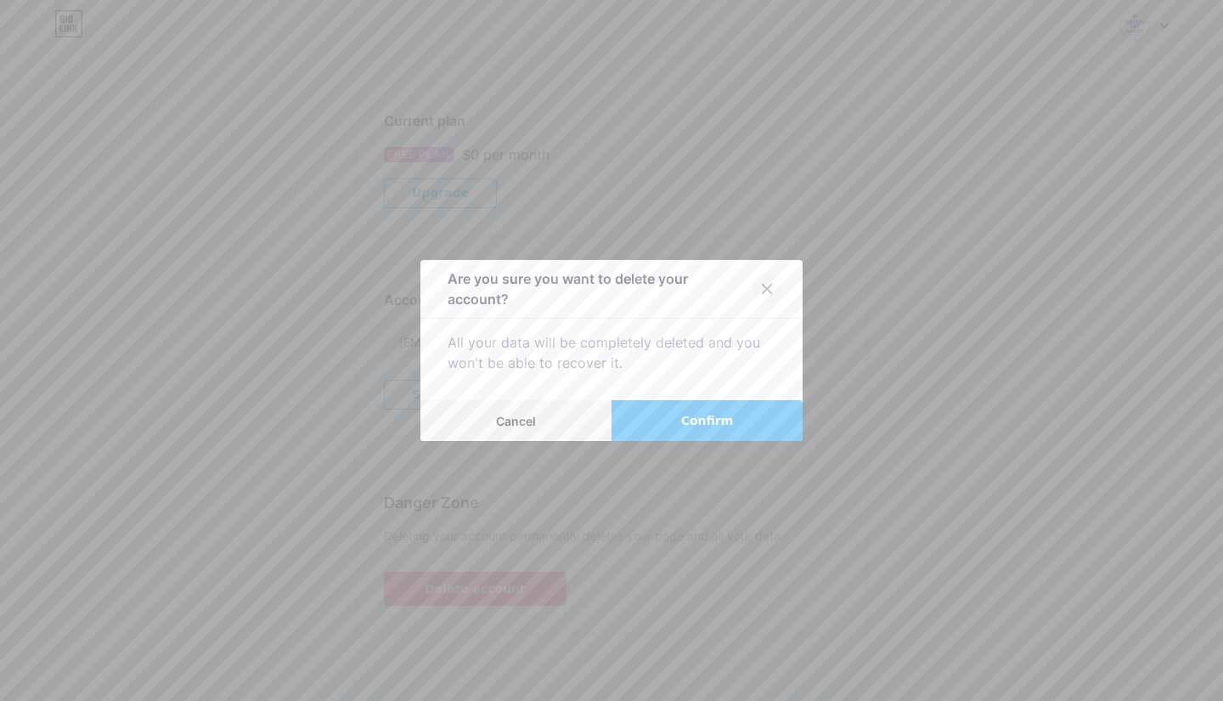
click at [773, 285] on icon at bounding box center [767, 289] width 14 height 14
click at [862, 190] on div at bounding box center [611, 350] width 1223 height 701
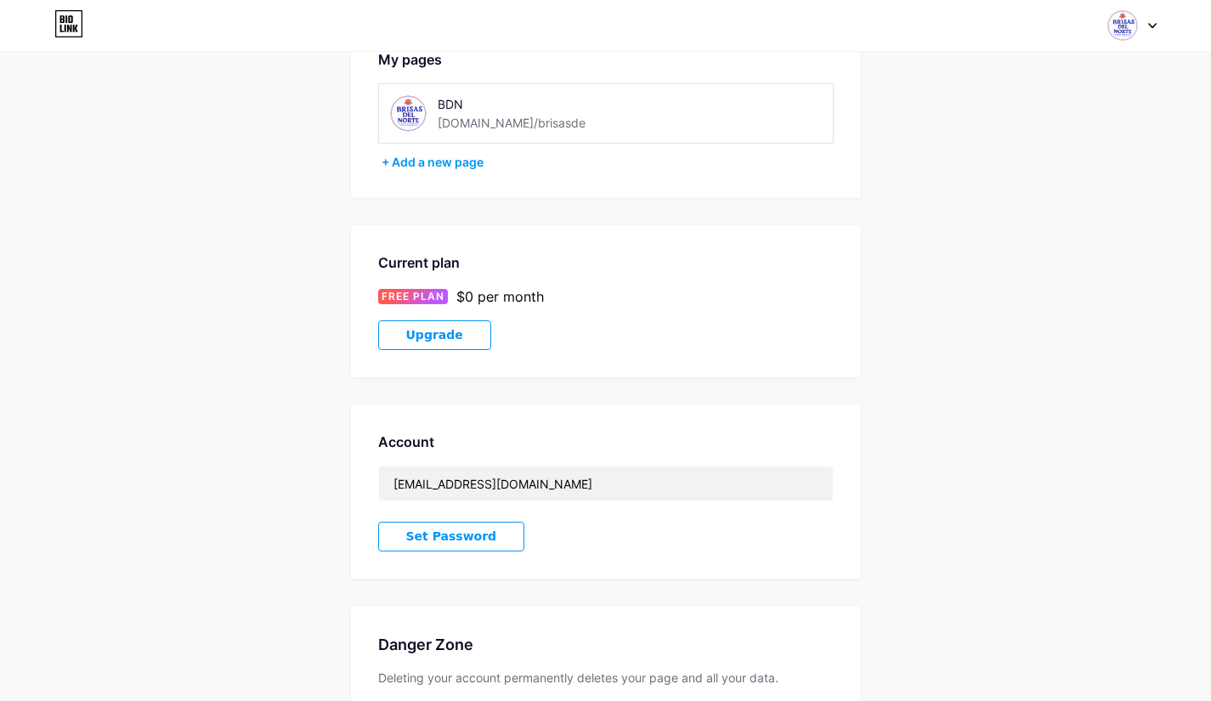
scroll to position [170, 0]
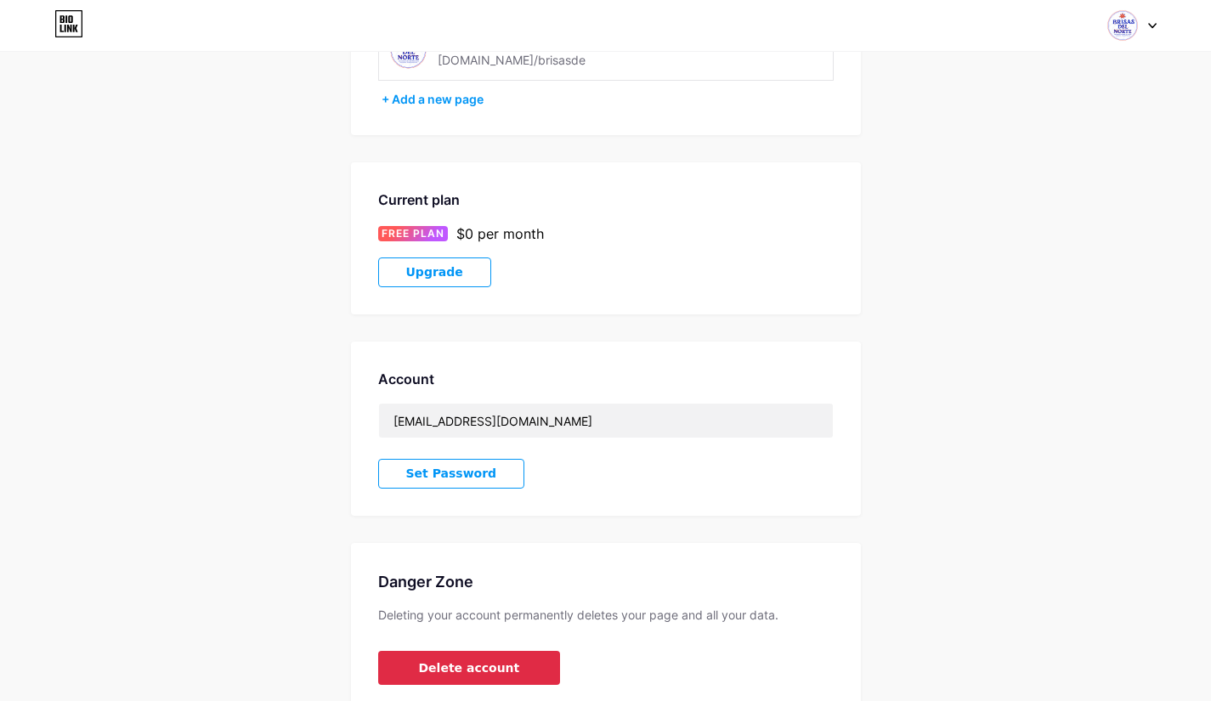
click at [460, 666] on span "Delete account" at bounding box center [469, 668] width 101 height 18
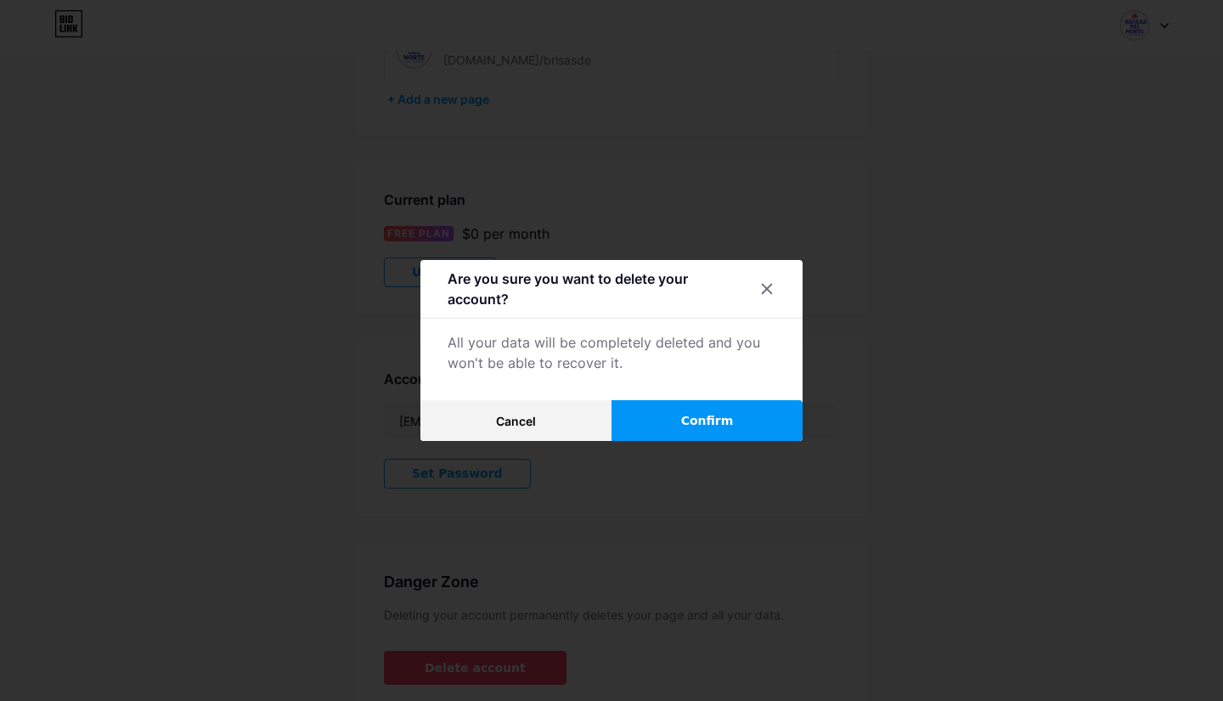
click at [680, 423] on button "Confirm" at bounding box center [707, 420] width 191 height 41
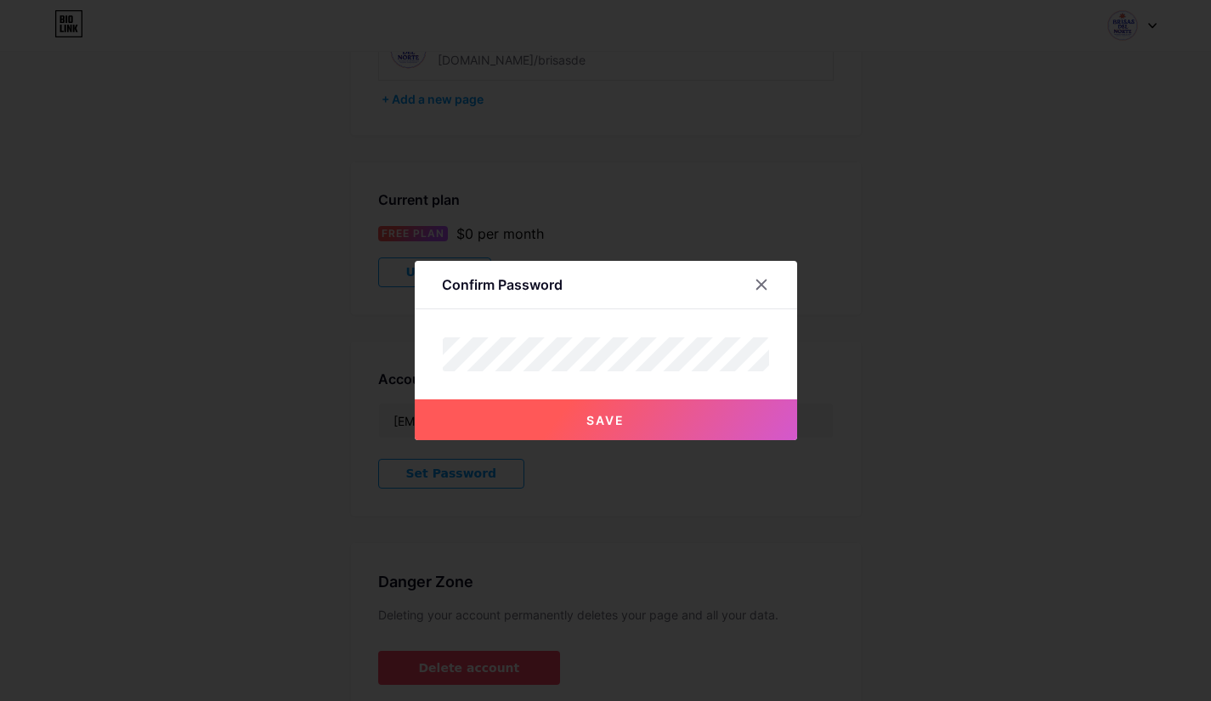
click at [607, 411] on button "Save" at bounding box center [606, 419] width 382 height 41
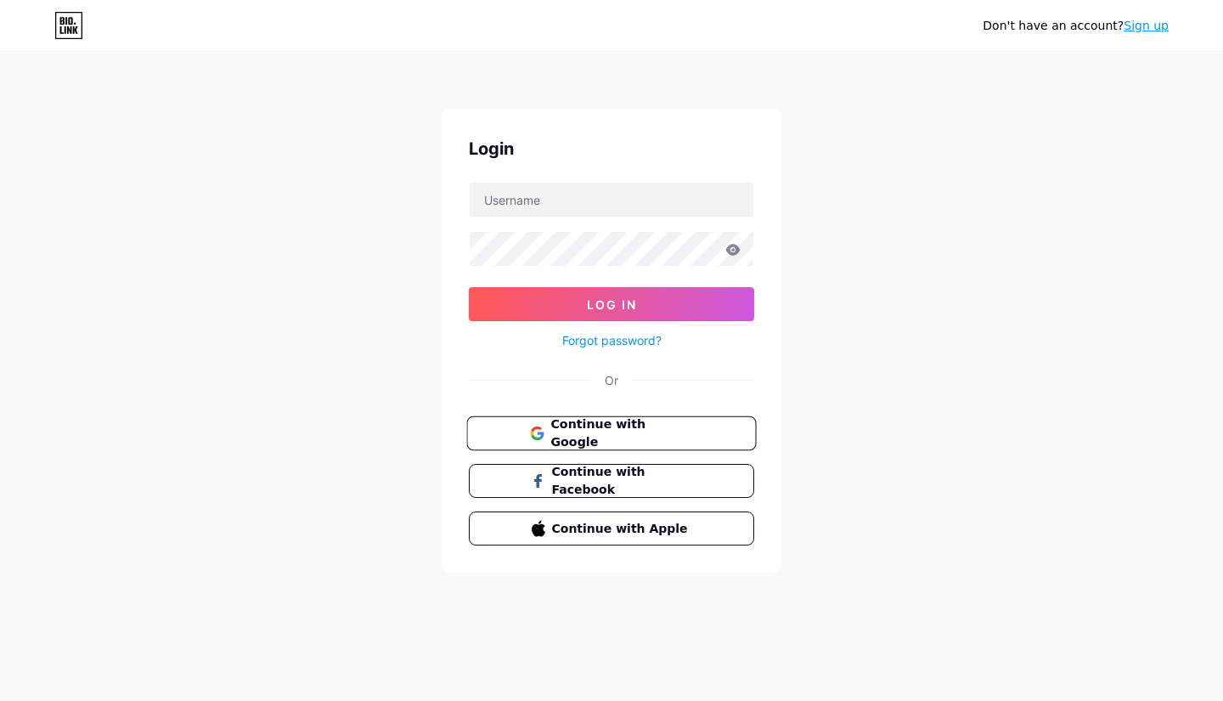
click at [647, 433] on span "Continue with Google" at bounding box center [622, 433] width 142 height 37
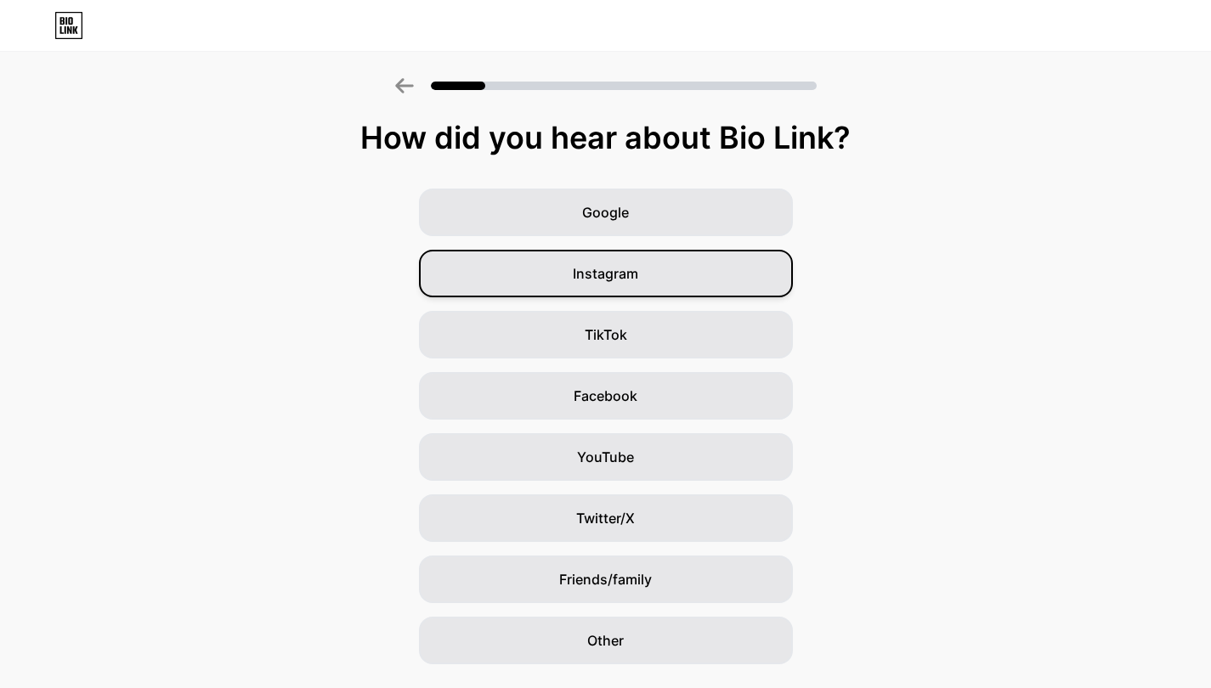
click at [612, 273] on span "Instagram" at bounding box center [605, 273] width 65 height 20
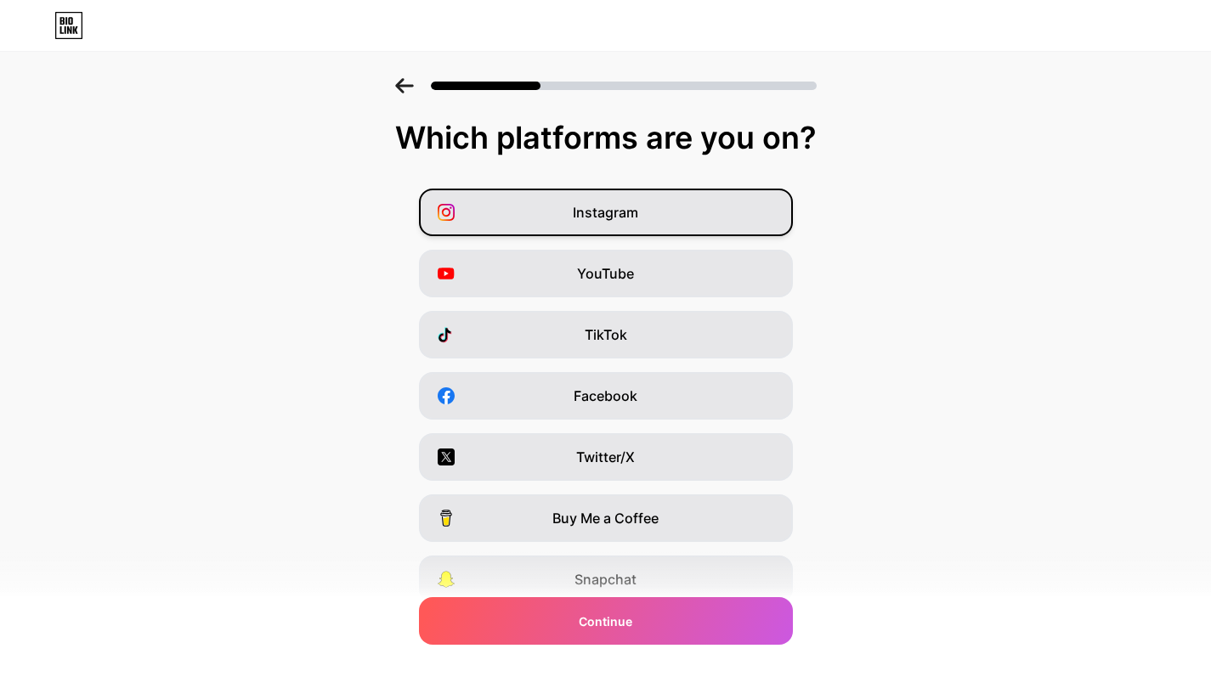
click at [609, 211] on span "Instagram" at bounding box center [605, 212] width 65 height 20
click at [609, 393] on span "Facebook" at bounding box center [605, 396] width 64 height 20
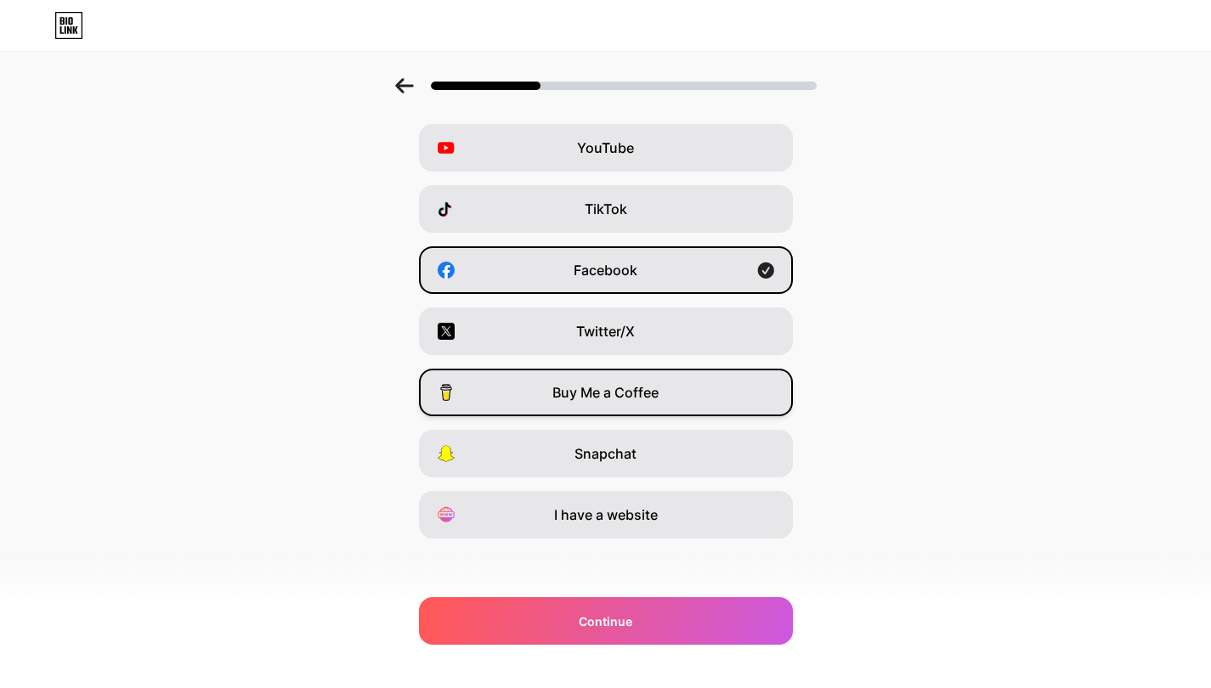
scroll to position [129, 0]
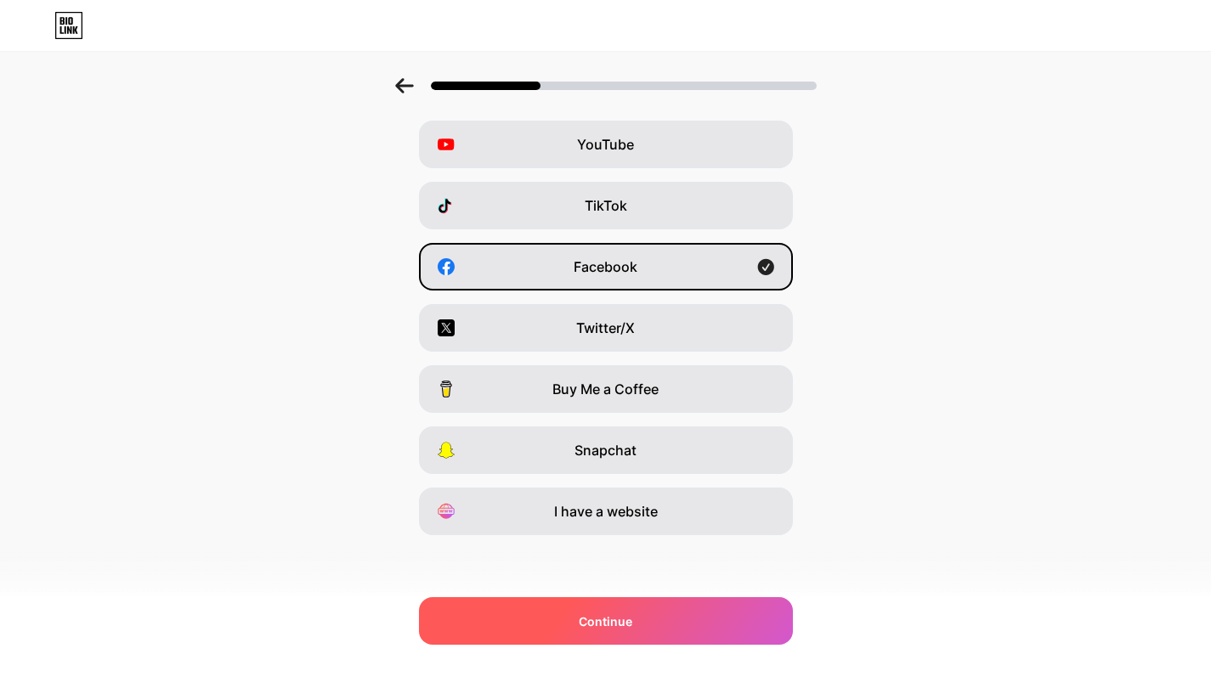
click at [626, 621] on span "Continue" at bounding box center [606, 622] width 54 height 18
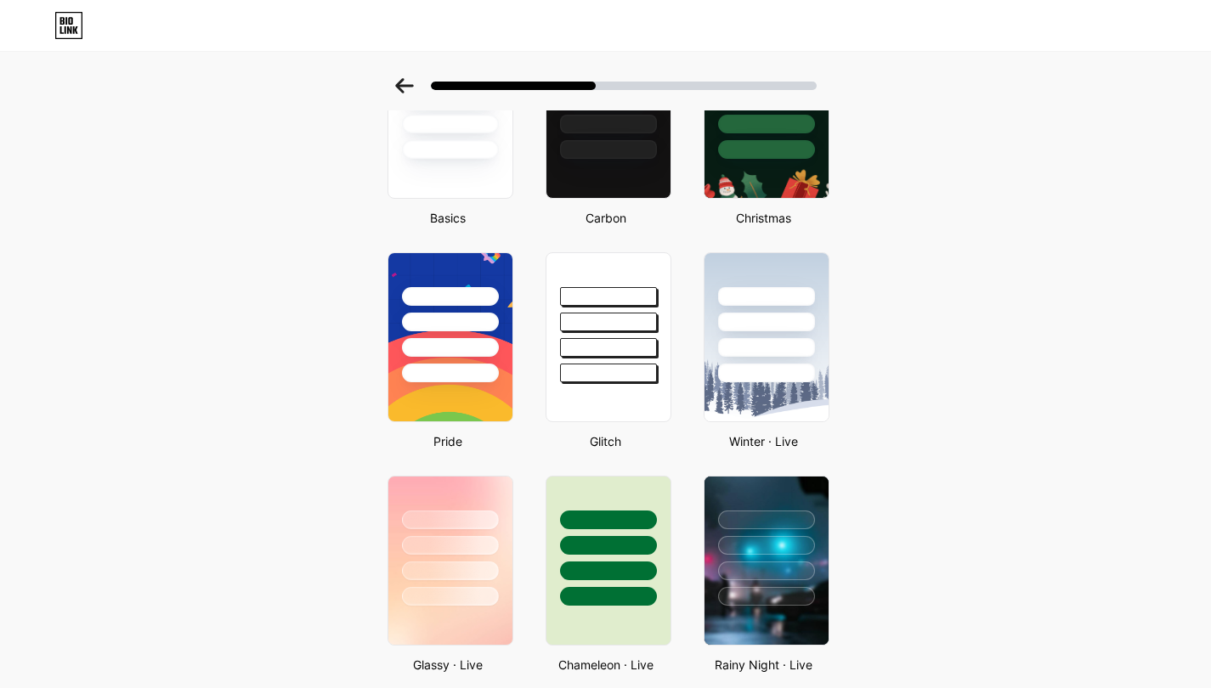
scroll to position [146, 0]
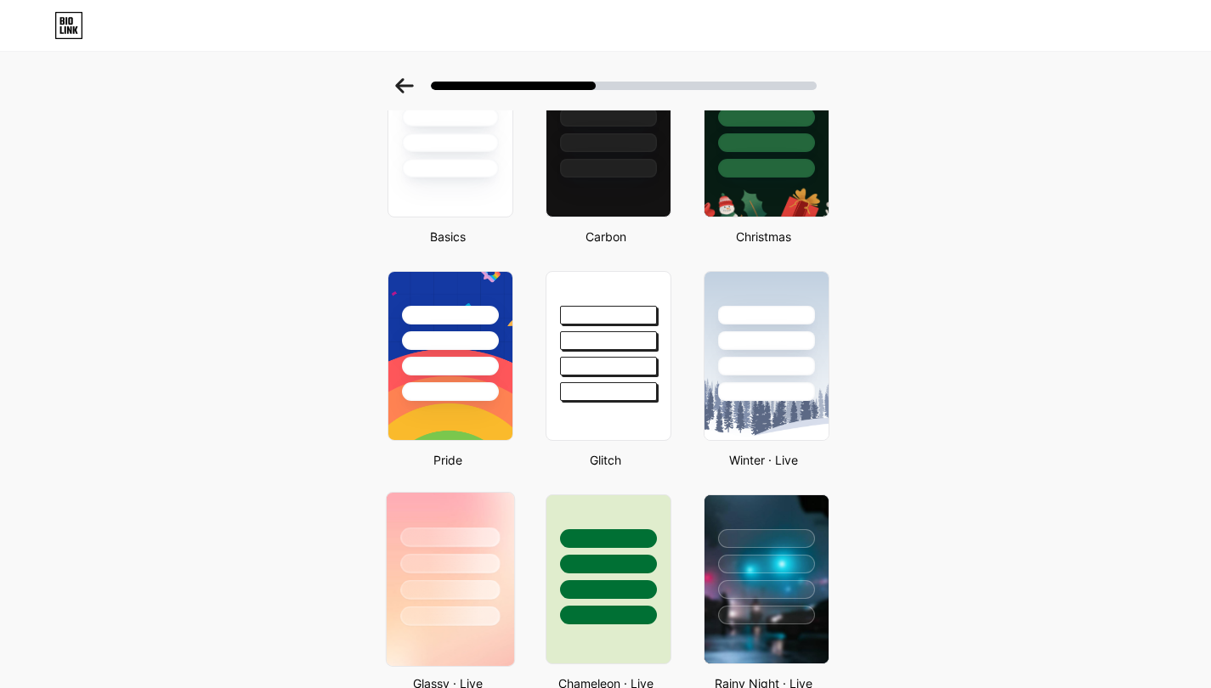
click at [497, 525] on div at bounding box center [449, 559] width 127 height 133
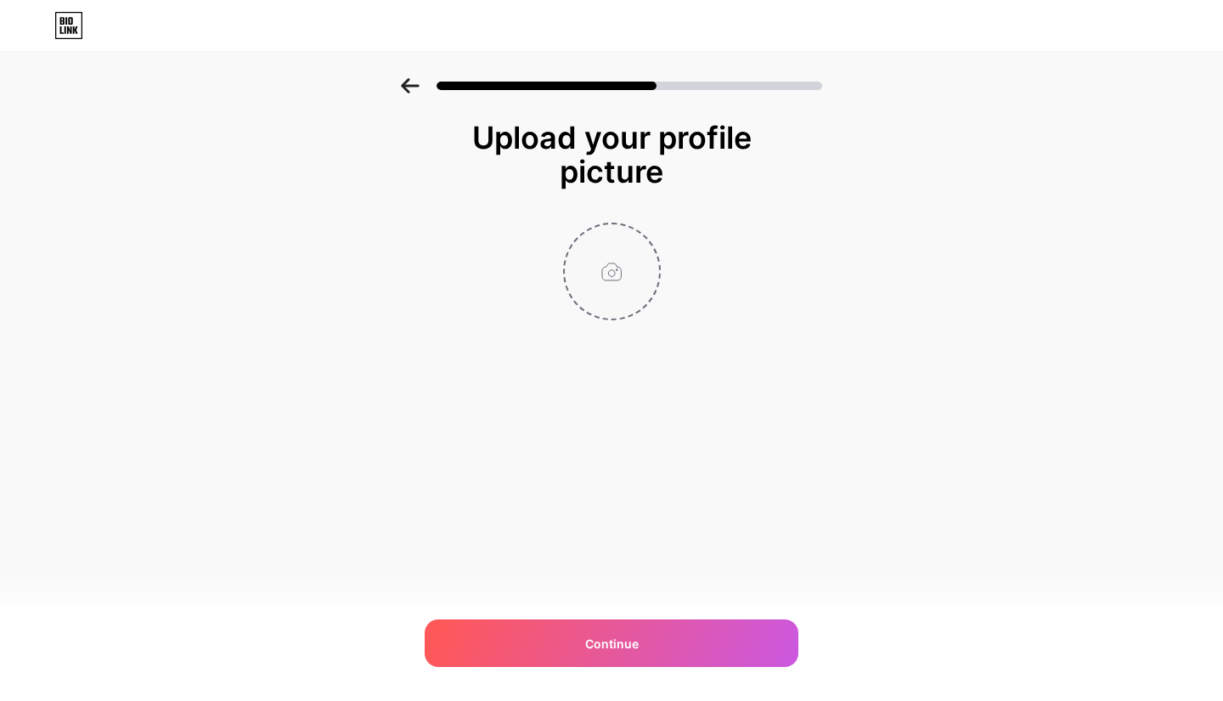
click at [606, 257] on input "file" at bounding box center [612, 271] width 94 height 94
type input "C:\fakepath\logo brisas.png"
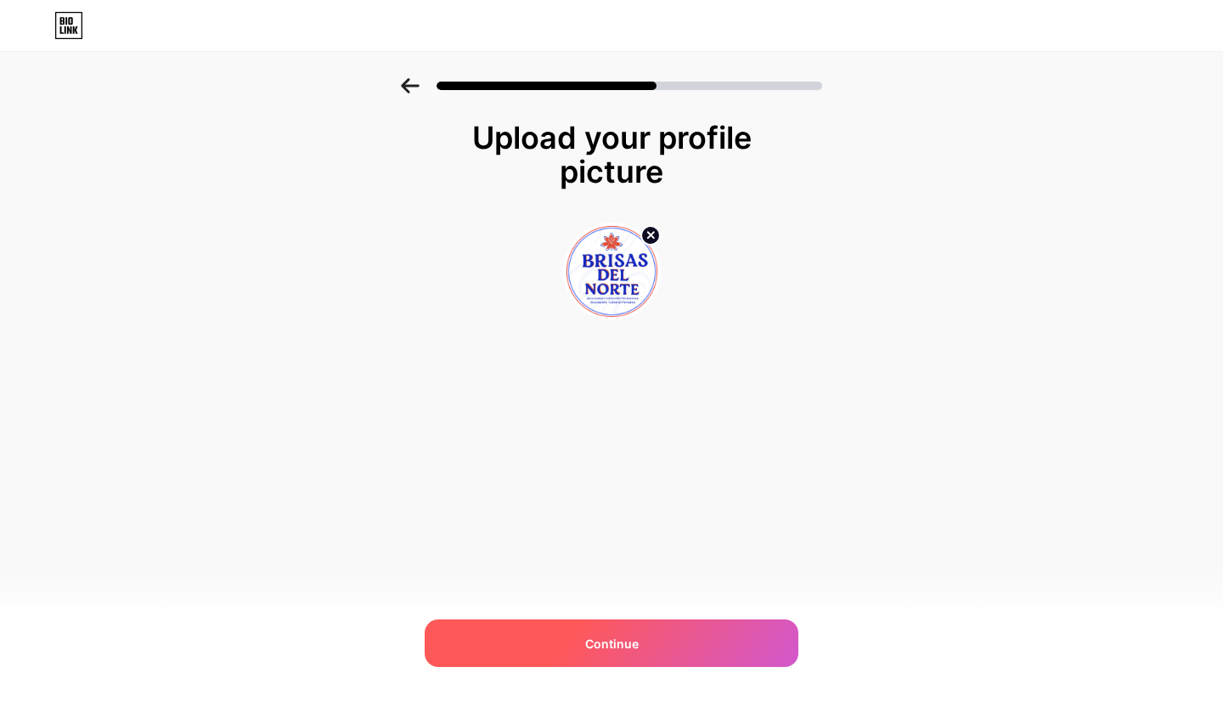
click at [627, 641] on span "Continue" at bounding box center [612, 644] width 54 height 18
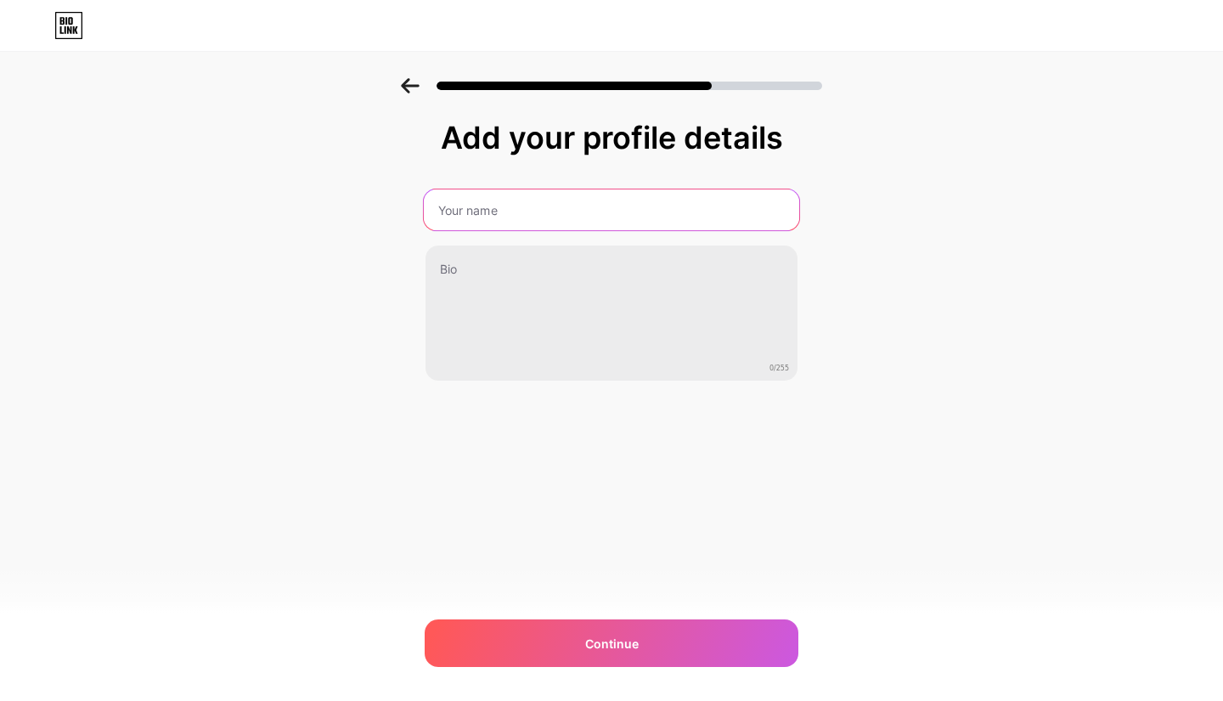
click at [526, 217] on input "text" at bounding box center [612, 209] width 376 height 41
click at [524, 212] on input "text" at bounding box center [612, 209] width 376 height 41
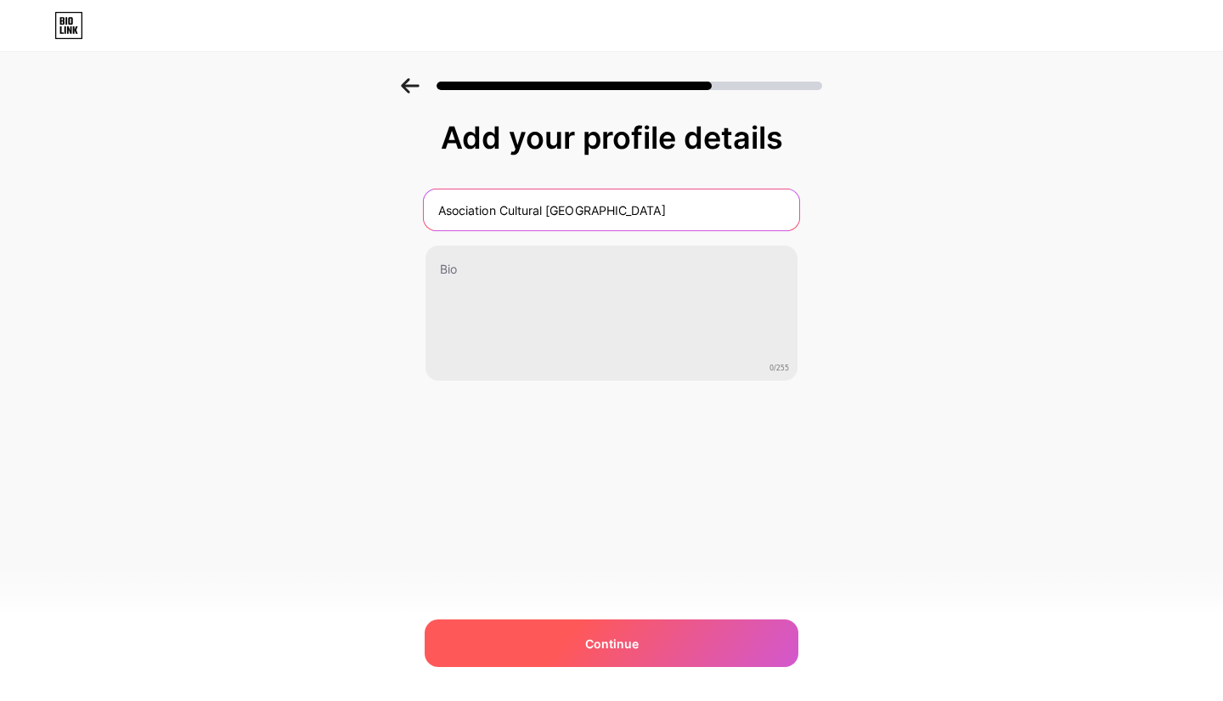
type input "Asociation Cultural Brisas Del Norte"
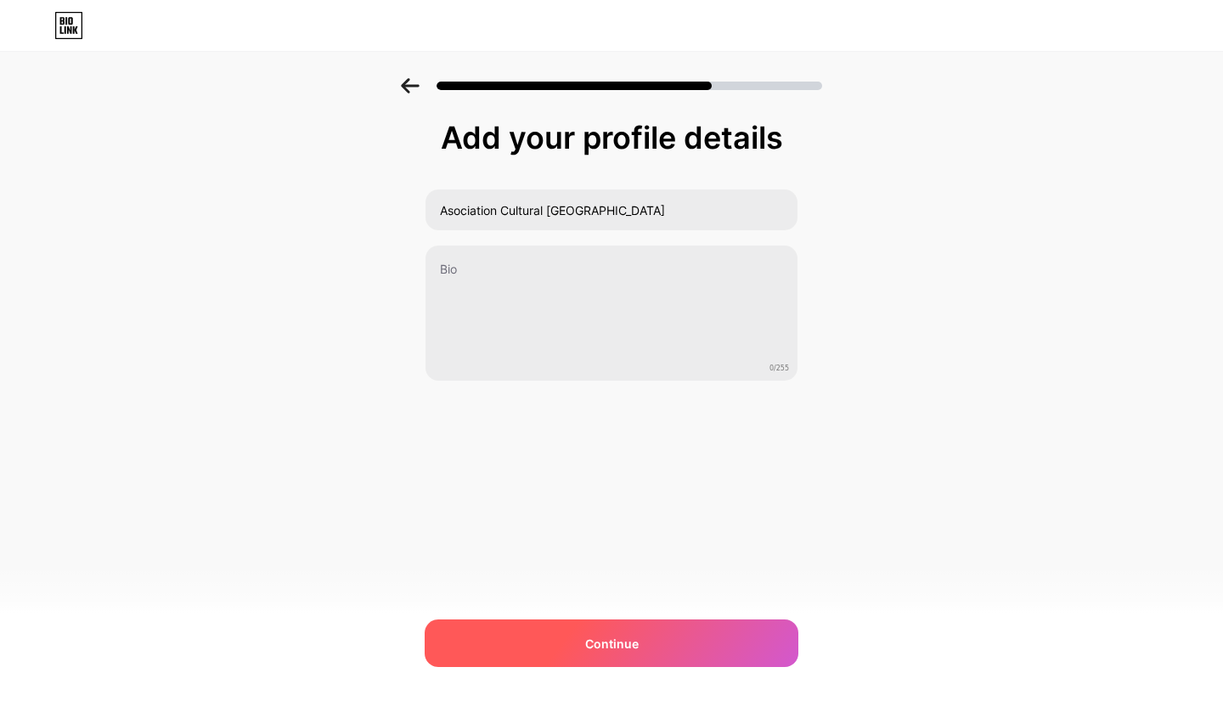
click at [612, 637] on span "Continue" at bounding box center [612, 644] width 54 height 18
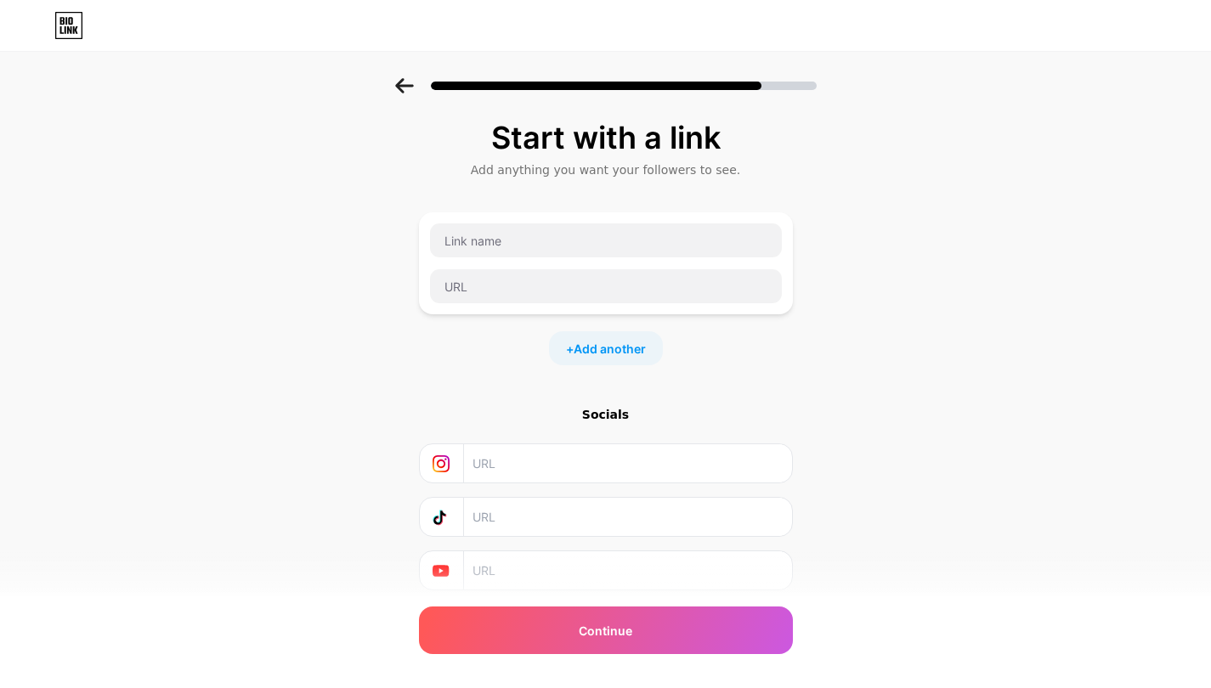
click at [194, 436] on div "Start with a link Add anything you want your followers to see. + Add another So…" at bounding box center [605, 376] width 1211 height 597
click at [517, 465] on input "text" at bounding box center [626, 463] width 308 height 38
paste input "https://www.instagram.com/_brisas_del_norte_/"
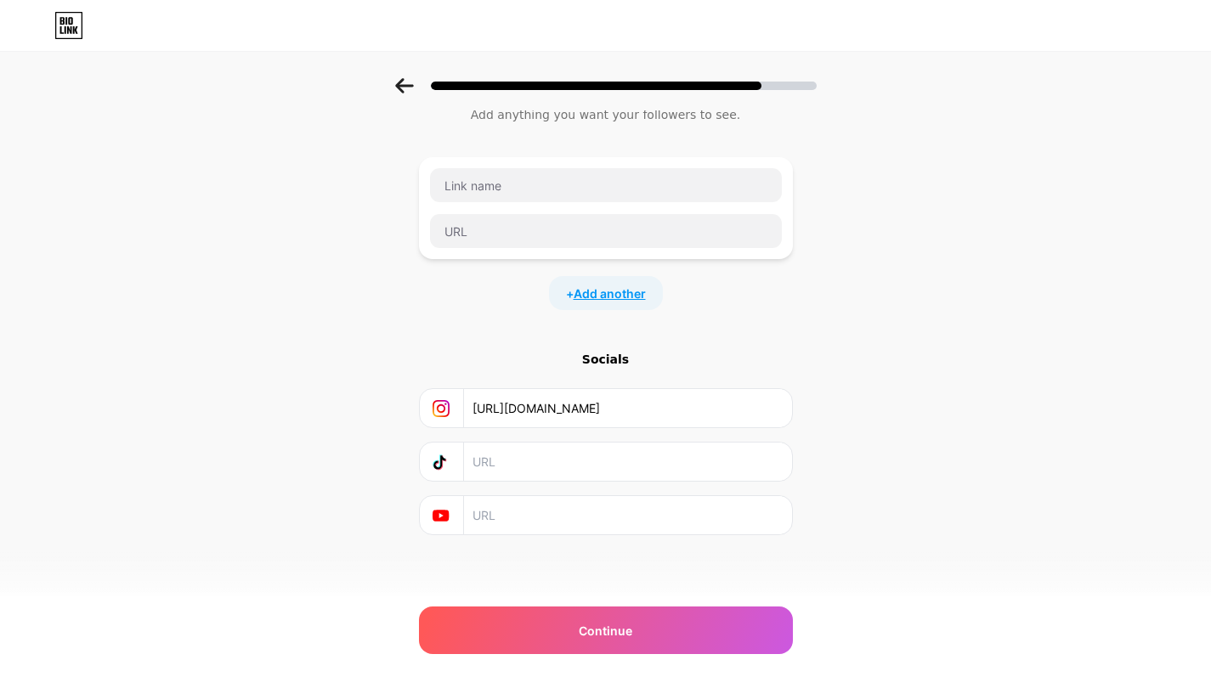
type input "https://www.instagram.com/_brisas_del_norte_/"
click at [621, 291] on span "Add another" at bounding box center [609, 294] width 72 height 18
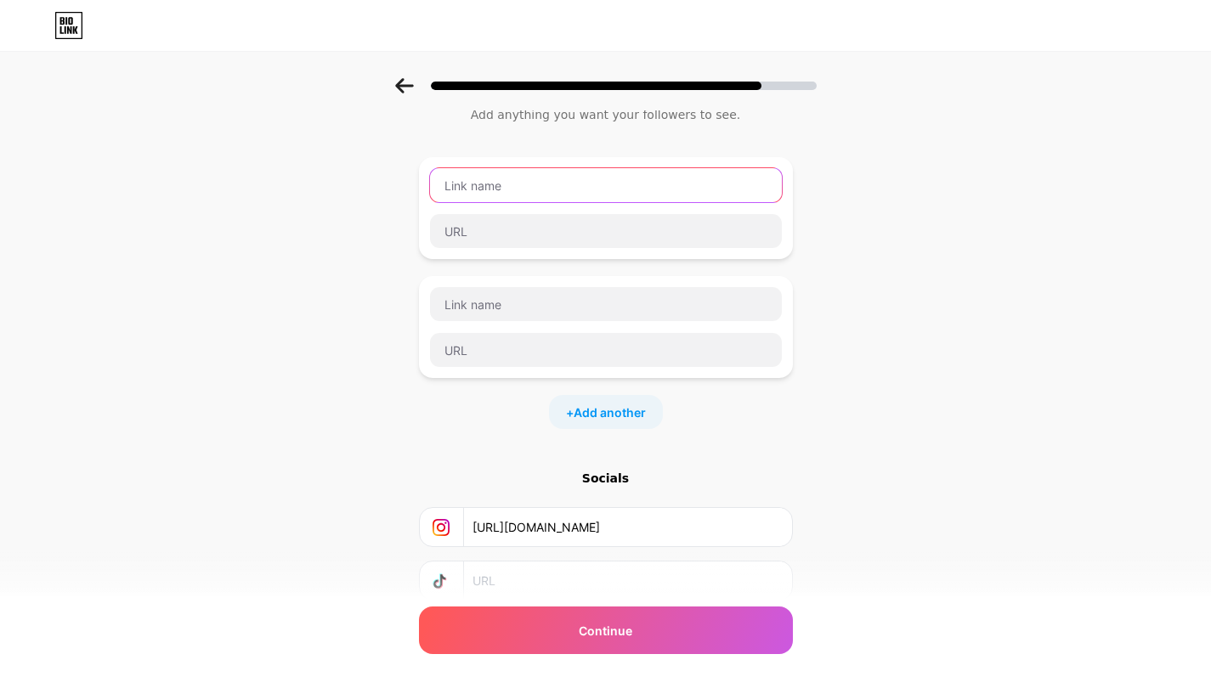
click at [510, 190] on input "text" at bounding box center [606, 185] width 352 height 34
type input "Facebook"
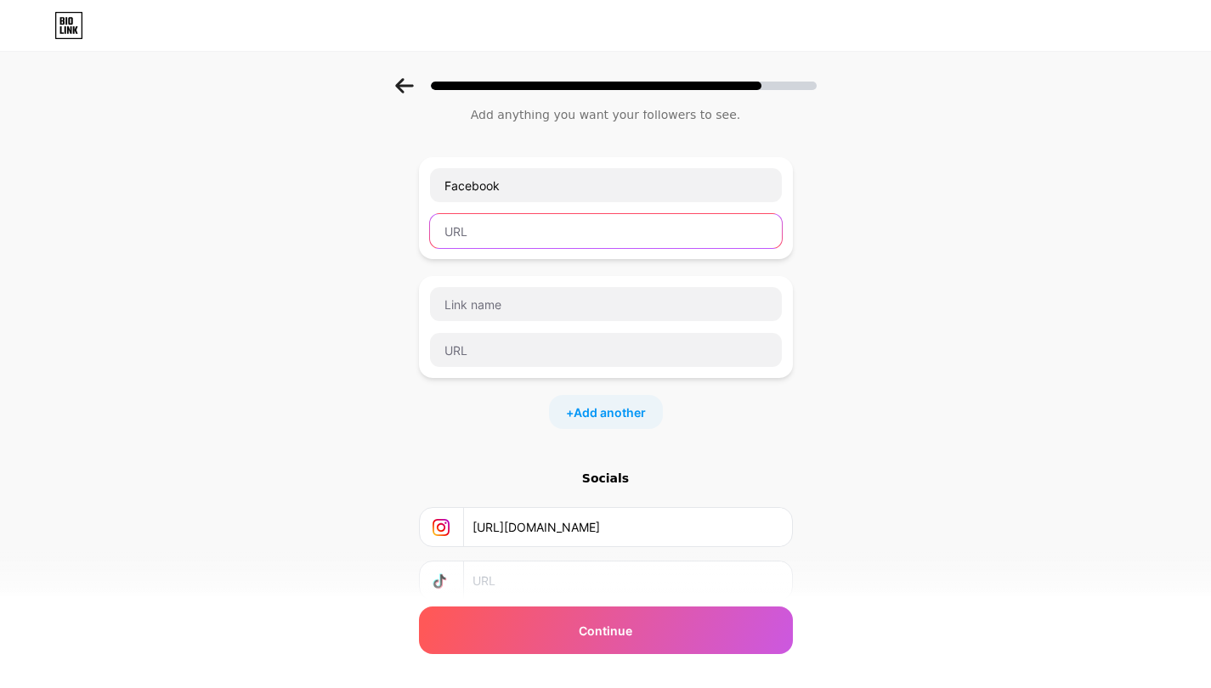
click at [529, 240] on input "text" at bounding box center [606, 231] width 352 height 34
paste input "https://www.facebook.com/profile.php?id=100091394376531&sk=about&locale=fr_CA"
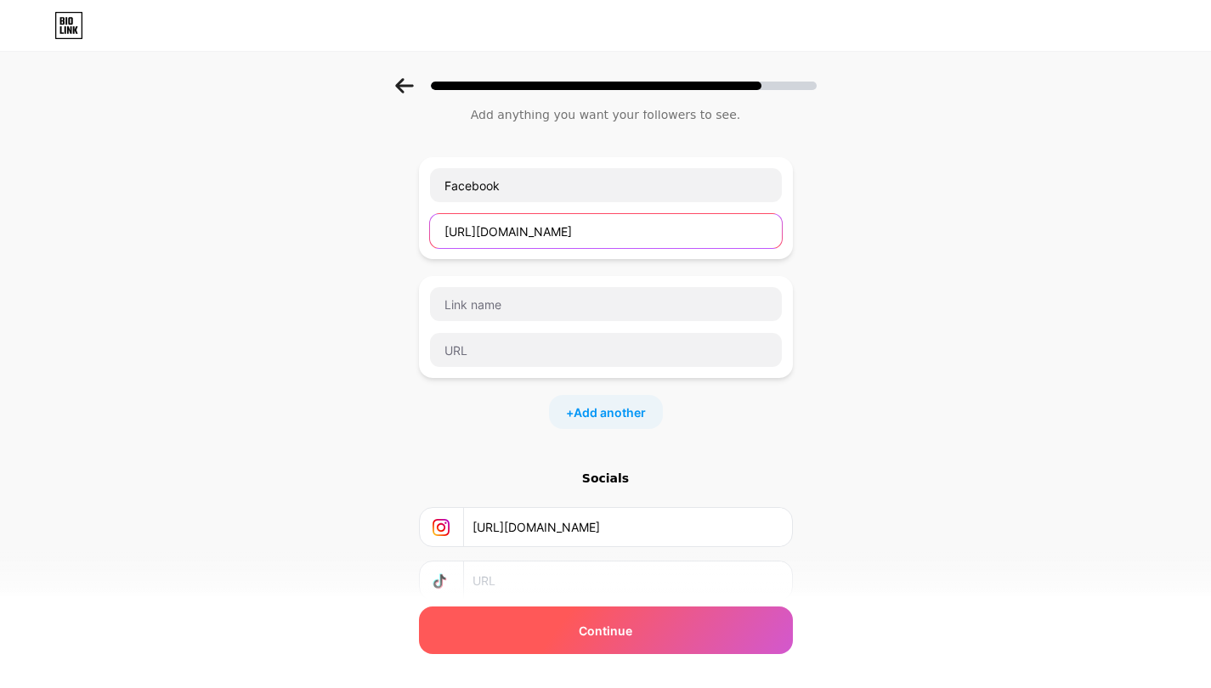
type input "https://www.facebook.com/profile.php?id=100091394376531&sk=about&locale=fr_CA"
click at [616, 630] on span "Continue" at bounding box center [606, 631] width 54 height 18
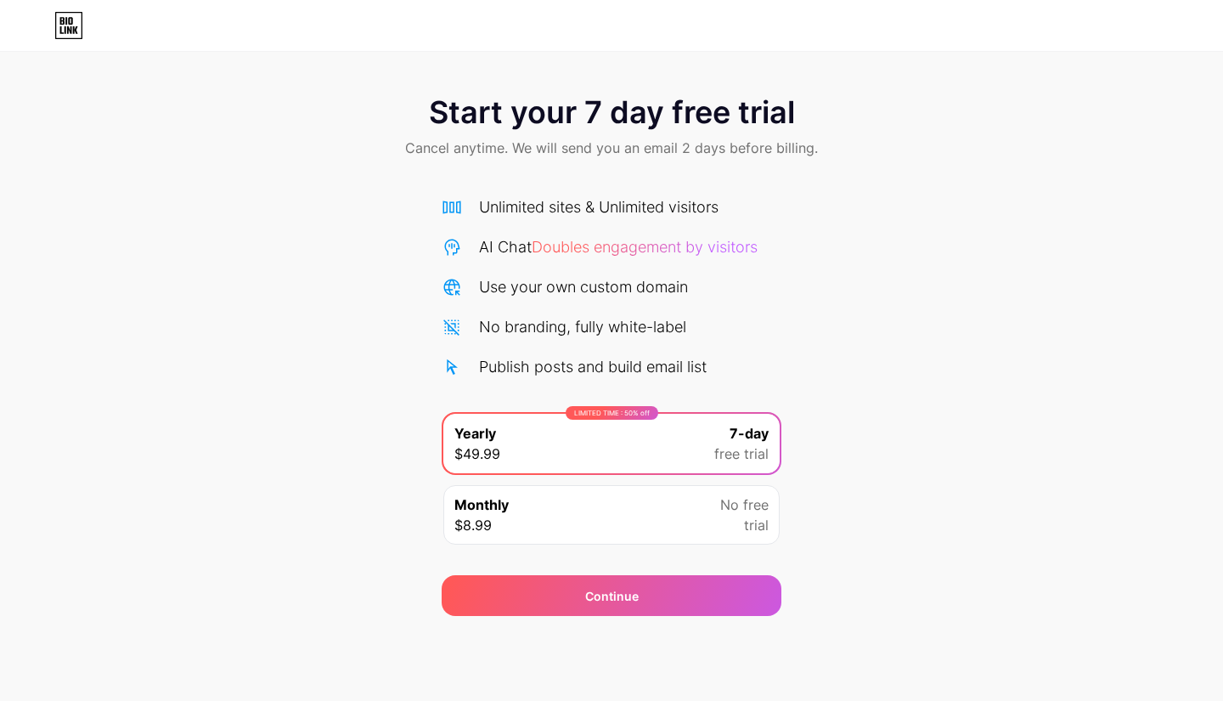
click at [65, 25] on icon at bounding box center [66, 21] width 2 height 8
click at [845, 46] on div at bounding box center [611, 25] width 1223 height 51
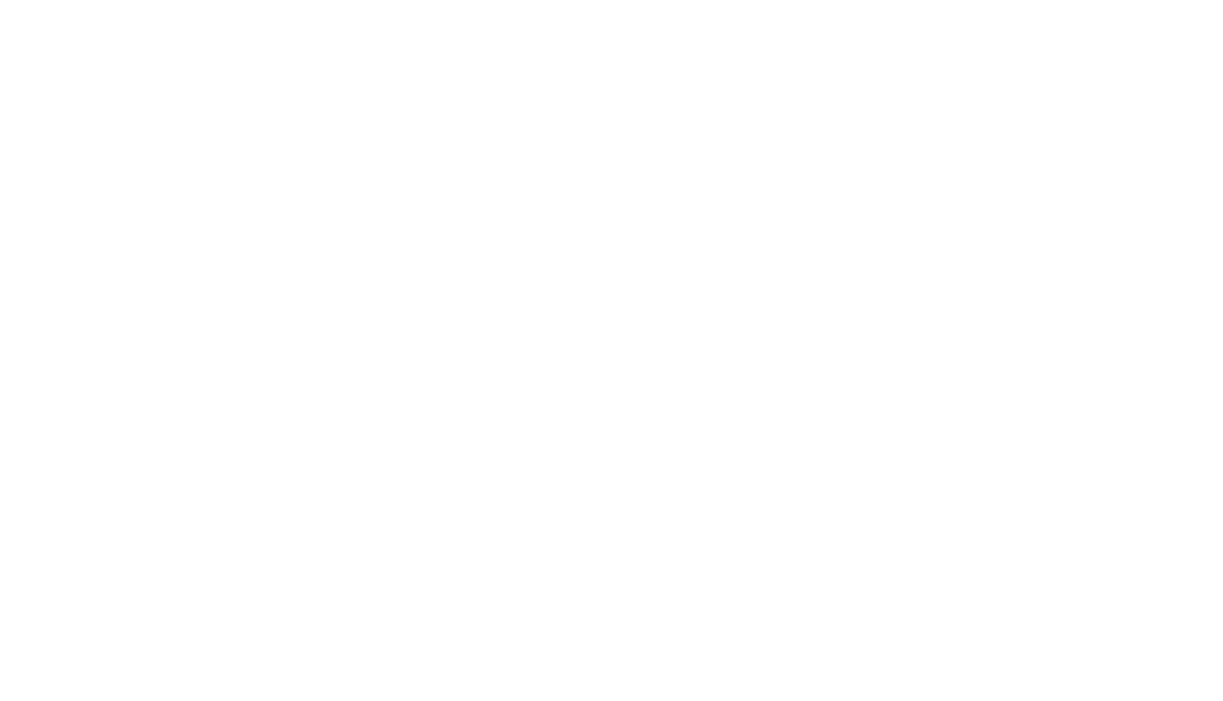
click at [1067, 0] on html at bounding box center [611, 0] width 1223 height 0
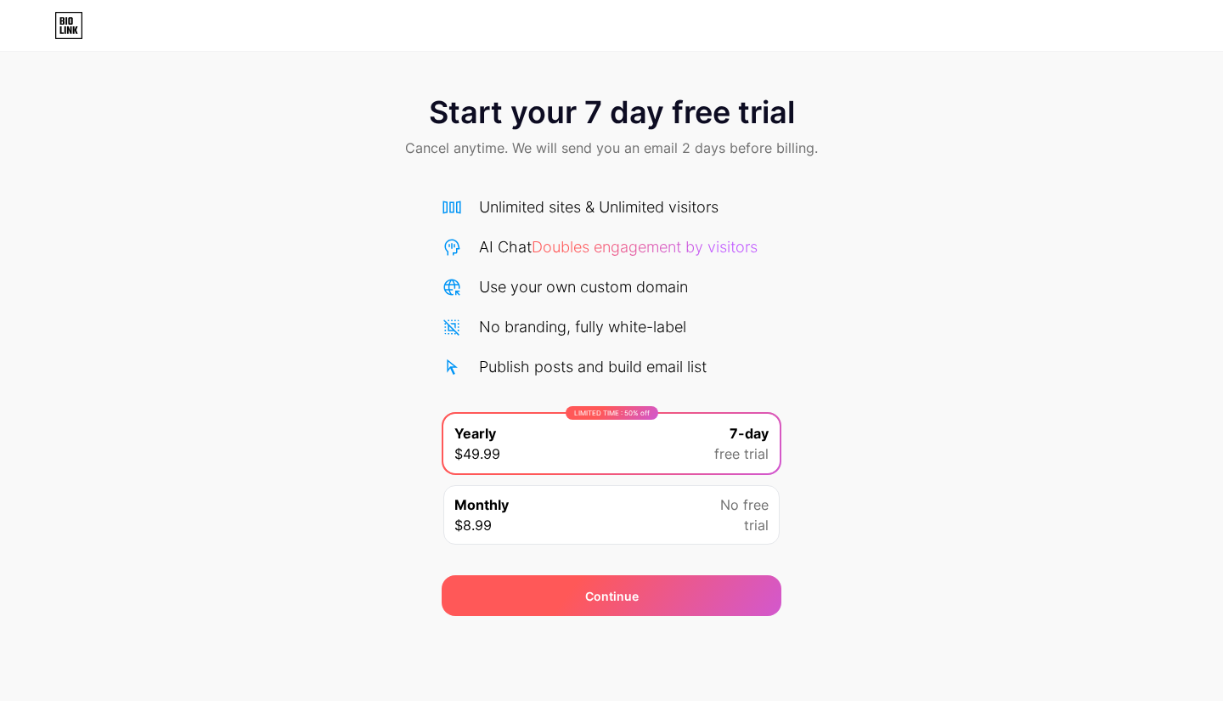
click at [607, 601] on div "Continue" at bounding box center [612, 596] width 54 height 18
